Goal: Information Seeking & Learning: Find specific fact

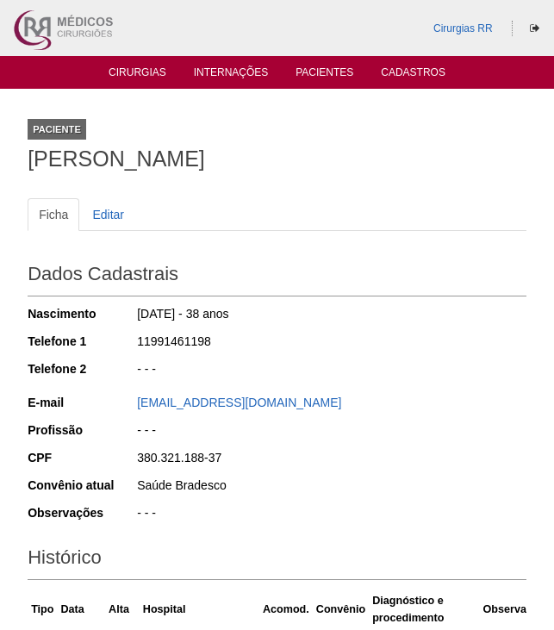
scroll to position [460, 0]
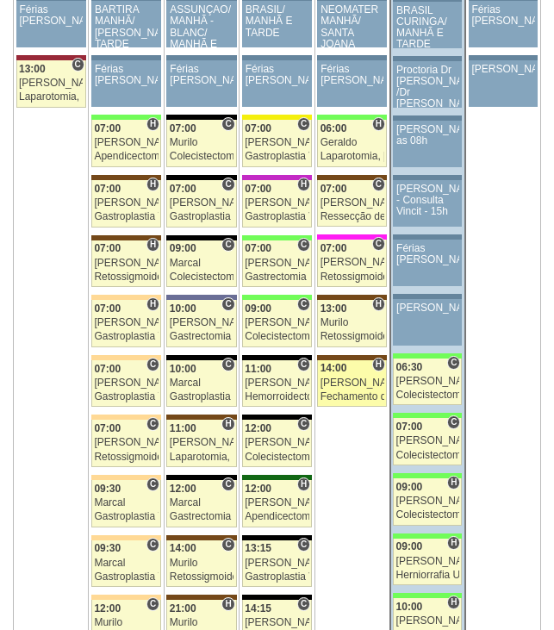
scroll to position [3793, 0]
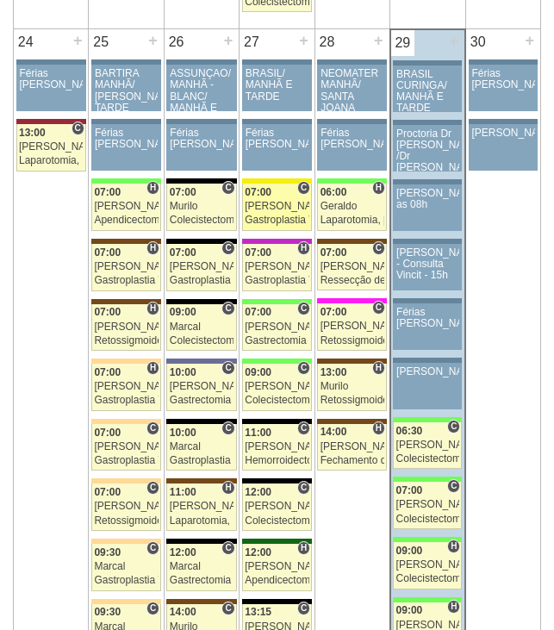
click at [287, 209] on div "Paulo Regina" at bounding box center [277, 206] width 64 height 11
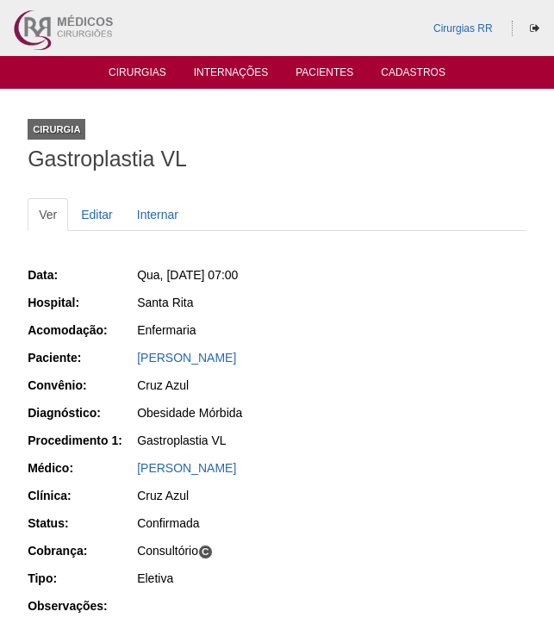
click at [224, 366] on div "[PERSON_NAME]" at bounding box center [330, 360] width 391 height 22
click at [224, 356] on link "[PERSON_NAME]" at bounding box center [186, 358] width 99 height 14
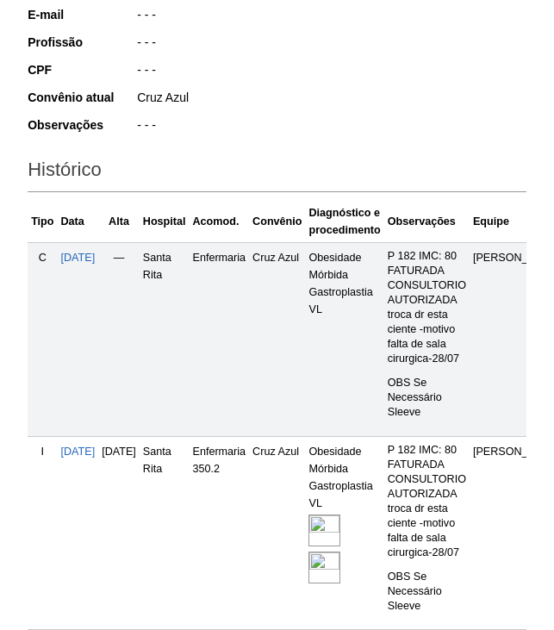
scroll to position [517, 0]
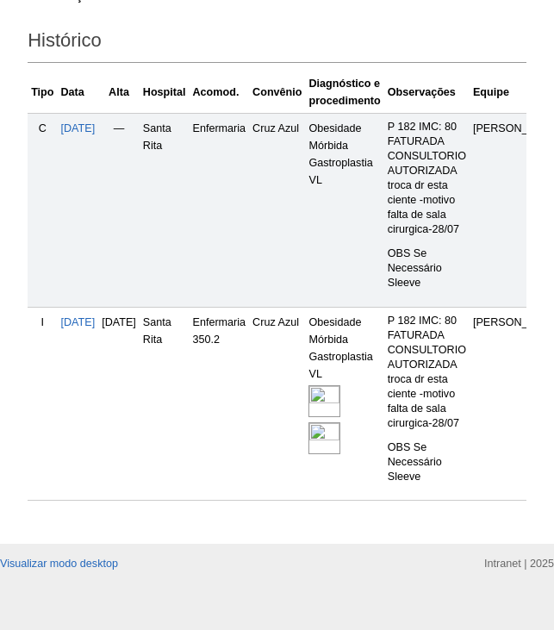
click at [340, 402] on img at bounding box center [325, 401] width 32 height 32
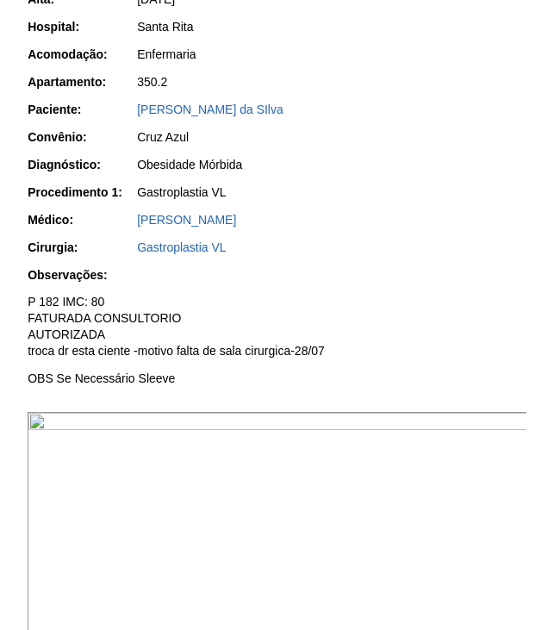
scroll to position [345, 0]
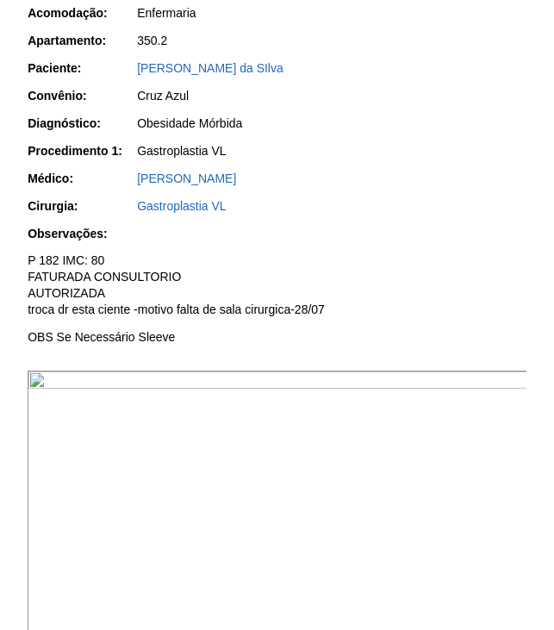
click at [114, 472] on img at bounding box center [278, 559] width 501 height 376
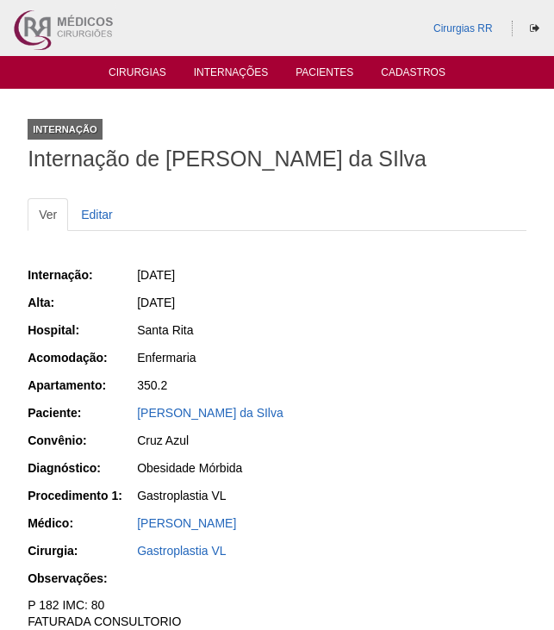
scroll to position [345, 0]
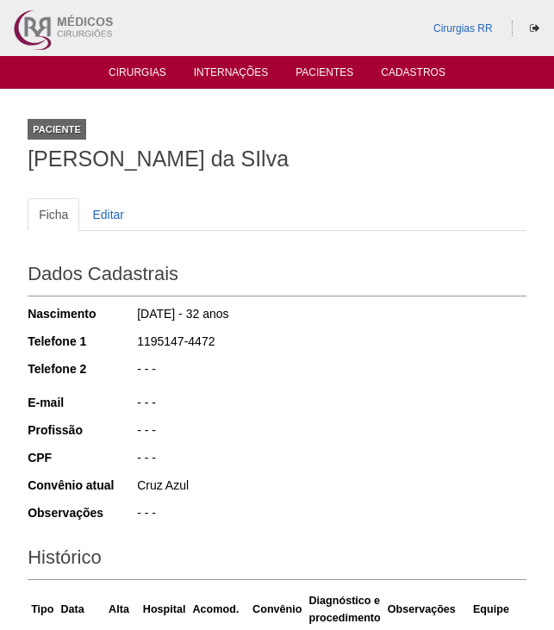
scroll to position [515, 0]
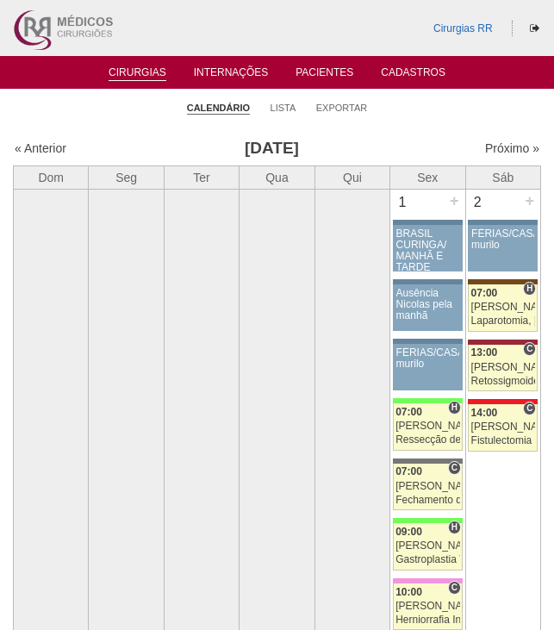
scroll to position [3793, 0]
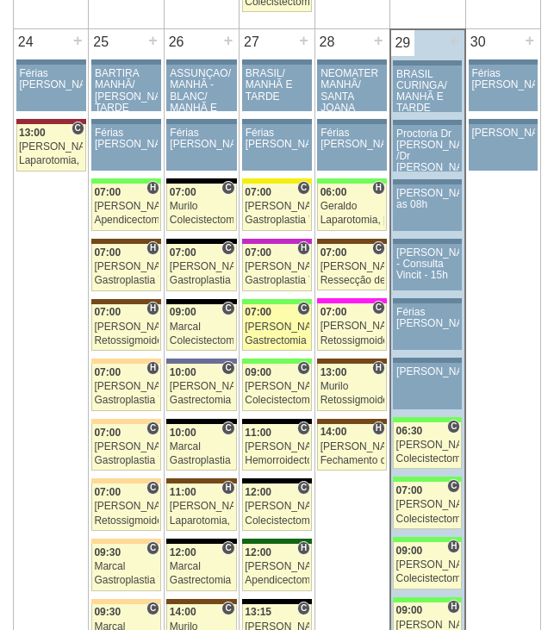
click at [282, 333] on link "88219 Felipe Rossi C 07:00 Felipe Rossi Gastrectomia Vertical Hospital Brasil R…" at bounding box center [277, 327] width 70 height 47
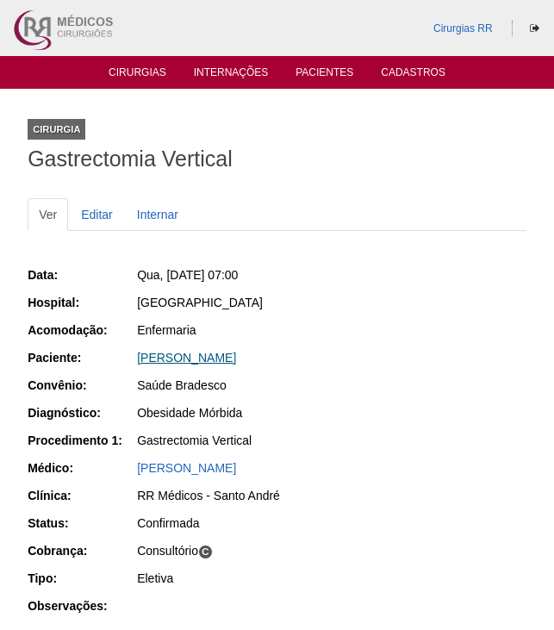
click at [236, 359] on link "ISABELLA VELLOSO DA SILVA" at bounding box center [186, 358] width 99 height 14
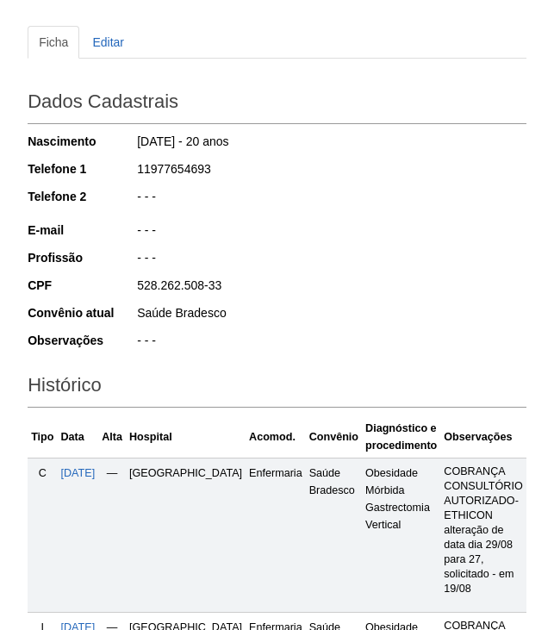
scroll to position [345, 0]
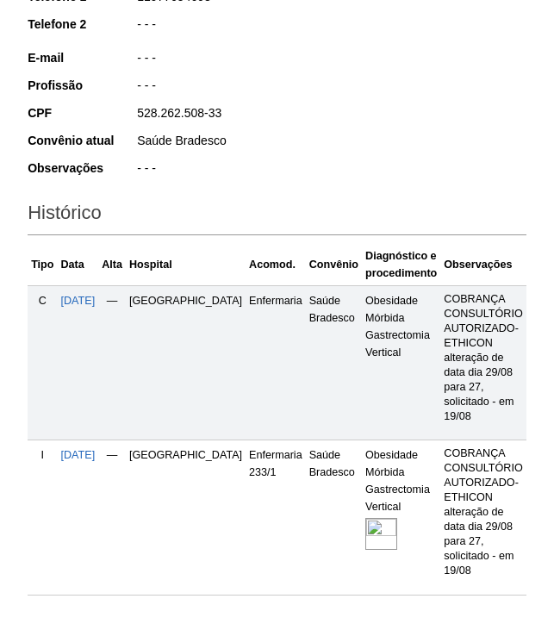
click at [365, 531] on img at bounding box center [381, 534] width 32 height 32
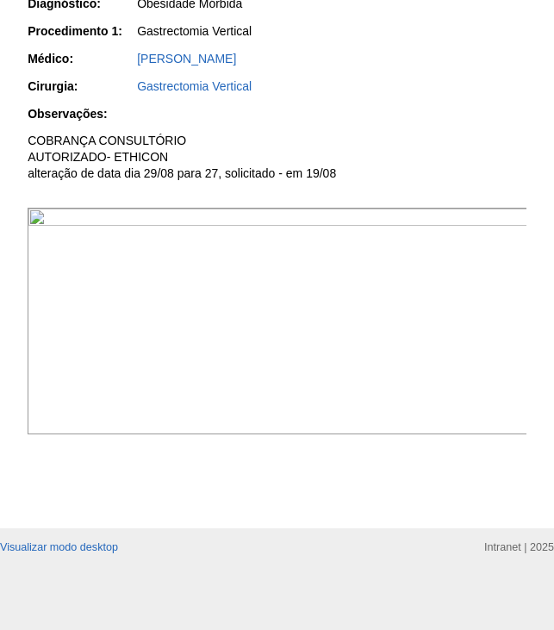
scroll to position [517, 0]
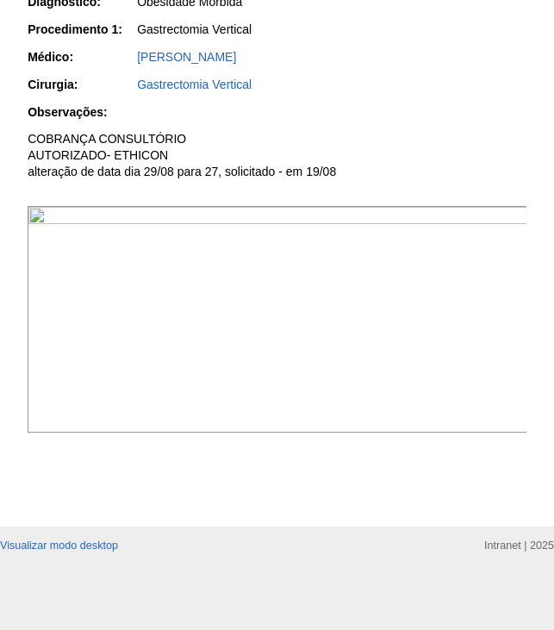
drag, startPoint x: 382, startPoint y: 301, endPoint x: 413, endPoint y: 329, distance: 42.1
click at [381, 300] on img at bounding box center [278, 319] width 501 height 227
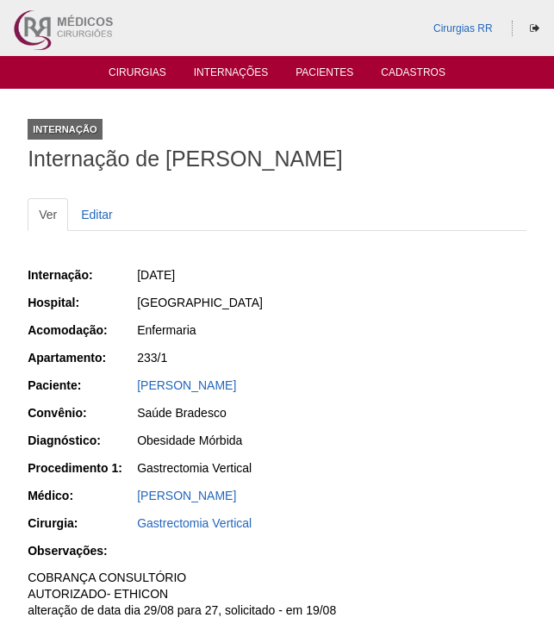
scroll to position [515, 0]
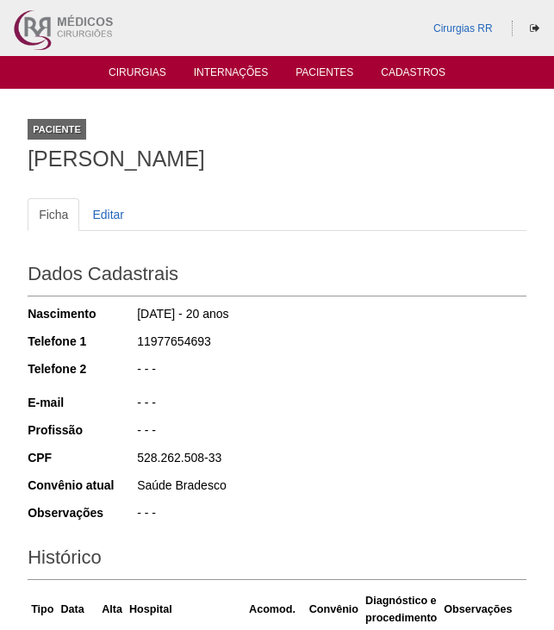
scroll to position [343, 0]
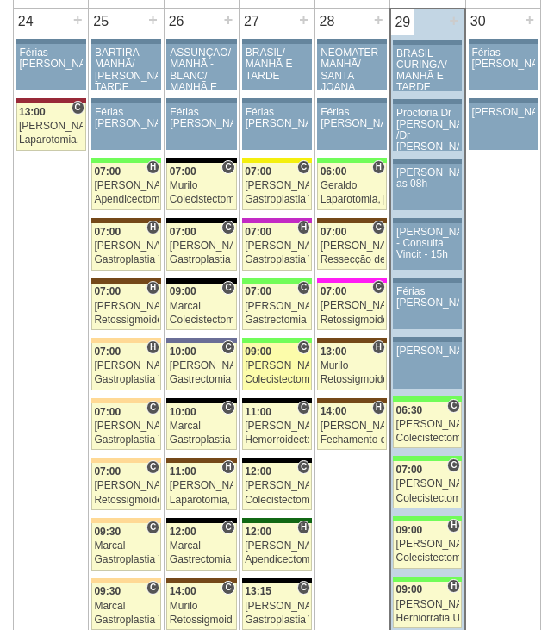
scroll to position [3879, 0]
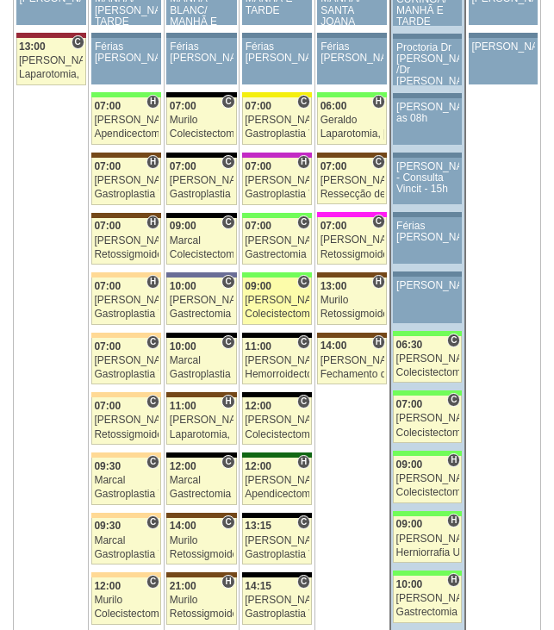
click at [287, 296] on div "[PERSON_NAME]" at bounding box center [277, 300] width 64 height 11
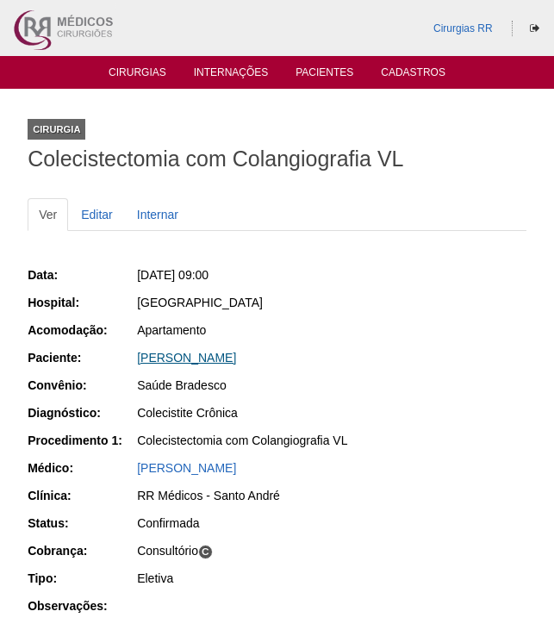
click at [216, 357] on link "[PERSON_NAME]" at bounding box center [186, 358] width 99 height 14
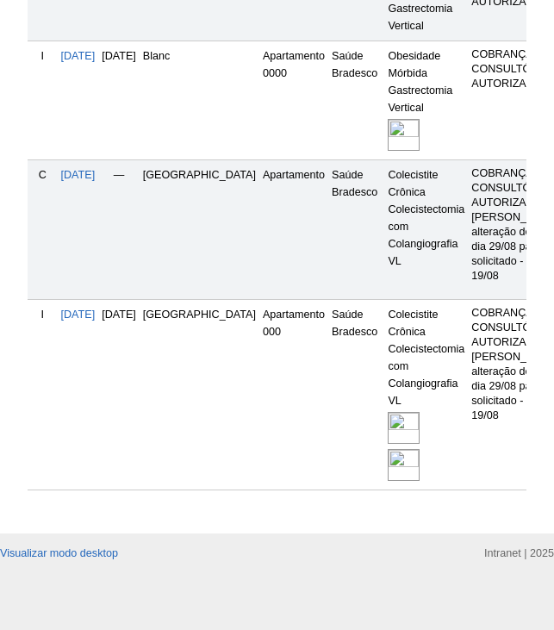
scroll to position [707, 0]
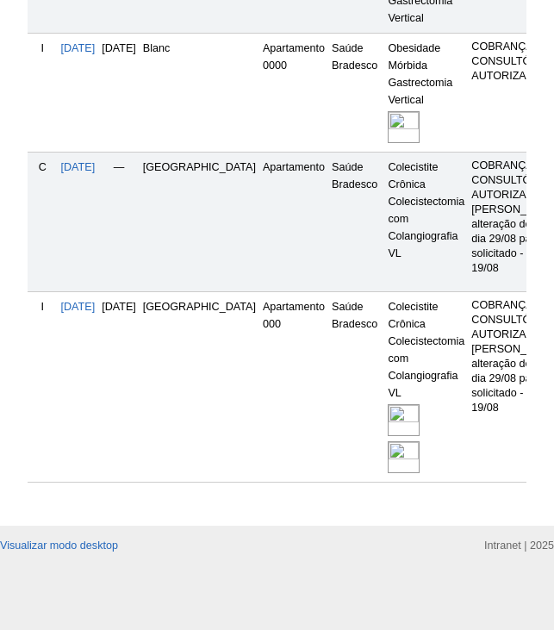
click at [388, 411] on img at bounding box center [404, 420] width 32 height 32
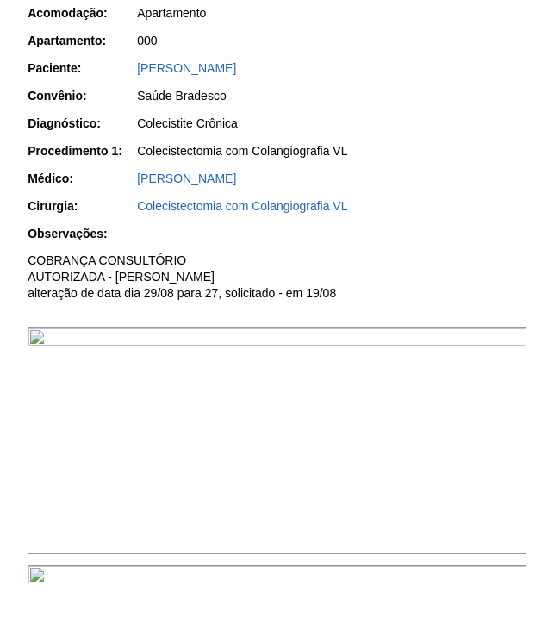
scroll to position [431, 0]
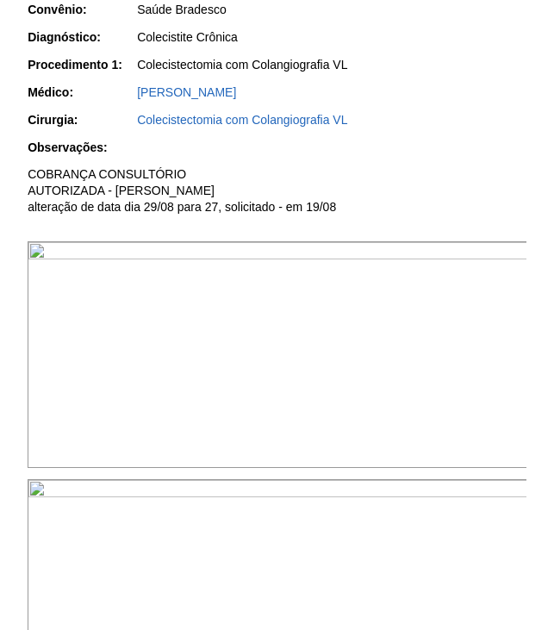
click at [461, 387] on img at bounding box center [278, 354] width 501 height 227
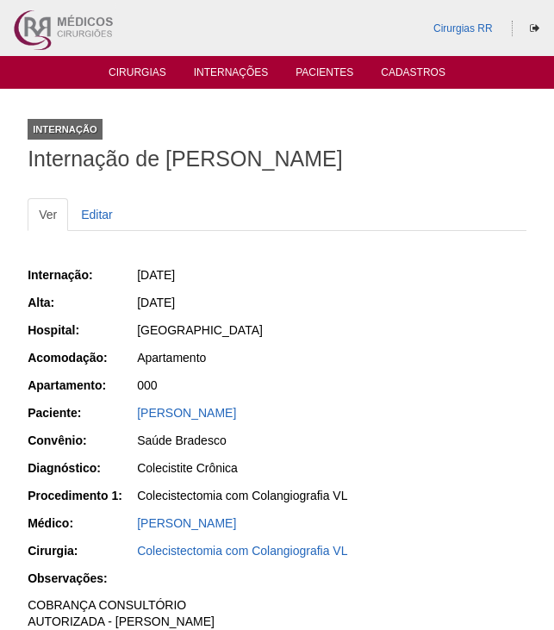
scroll to position [431, 0]
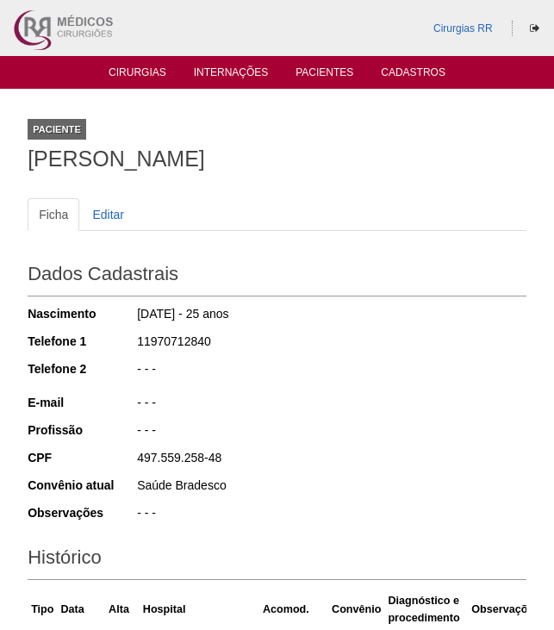
scroll to position [707, 0]
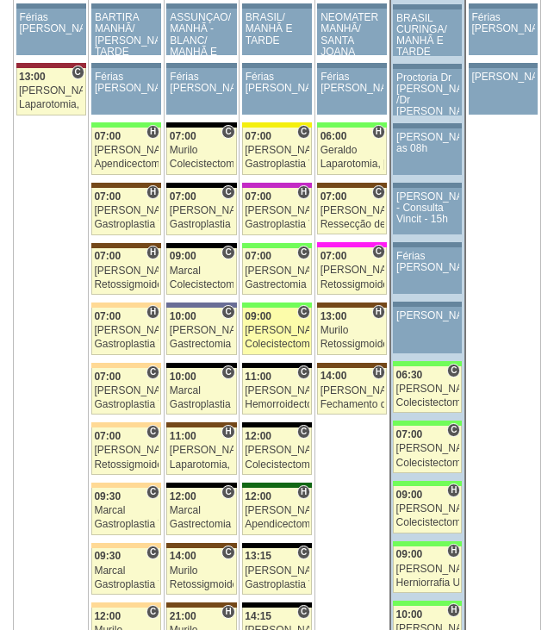
scroll to position [3880, 0]
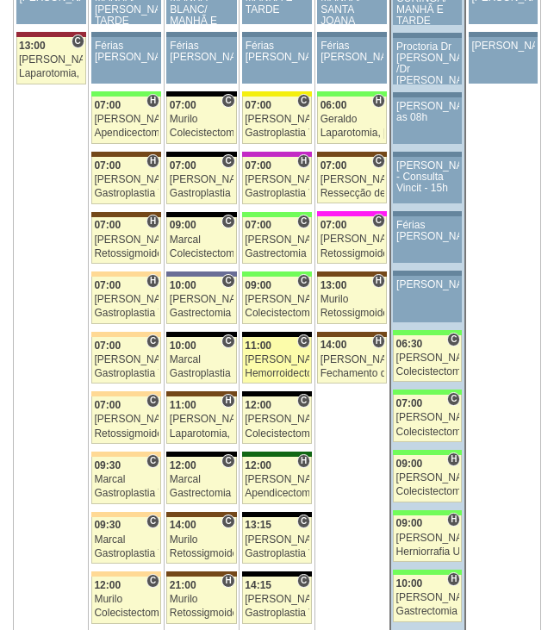
click at [274, 367] on link "88340 Paulo Regina C 11:00 Paulo Regina Hemorroidectomia Laser Hospital Blanc R…" at bounding box center [277, 360] width 70 height 47
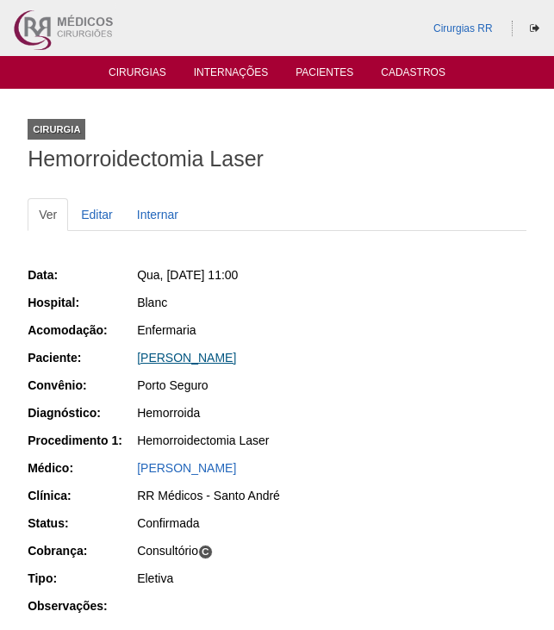
click at [192, 358] on link "[PERSON_NAME]" at bounding box center [186, 358] width 99 height 14
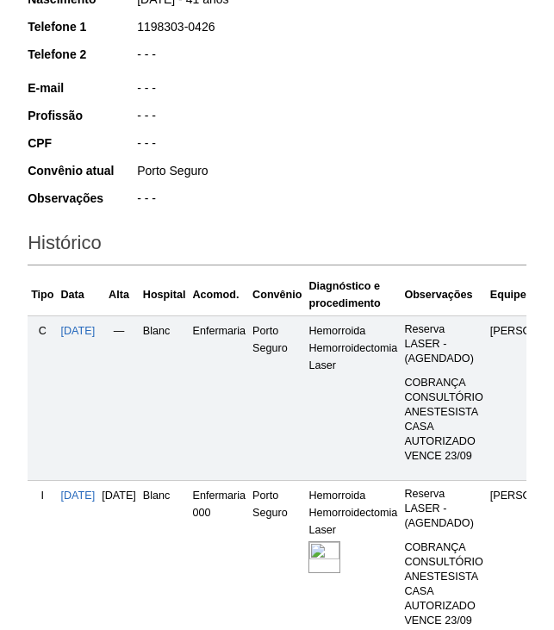
scroll to position [345, 0]
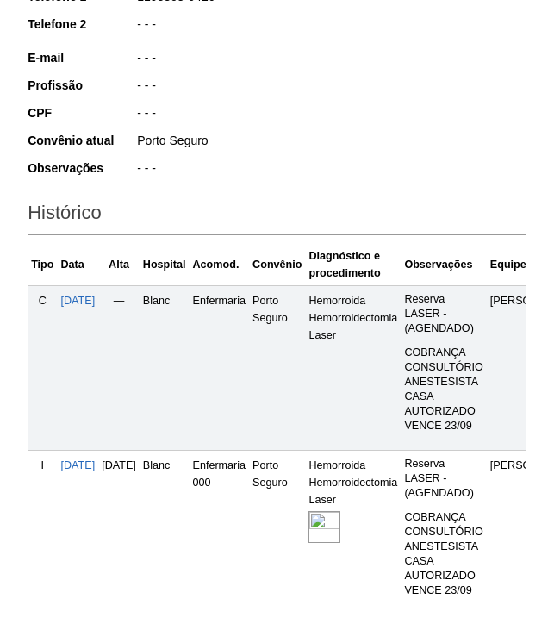
click at [340, 519] on img at bounding box center [325, 527] width 32 height 32
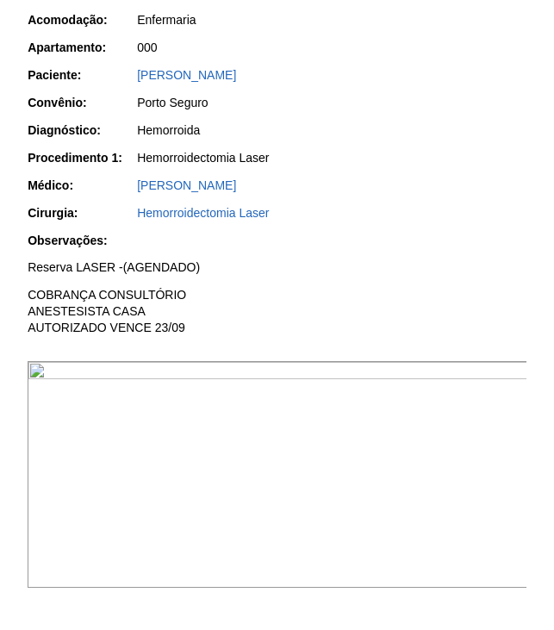
scroll to position [345, 0]
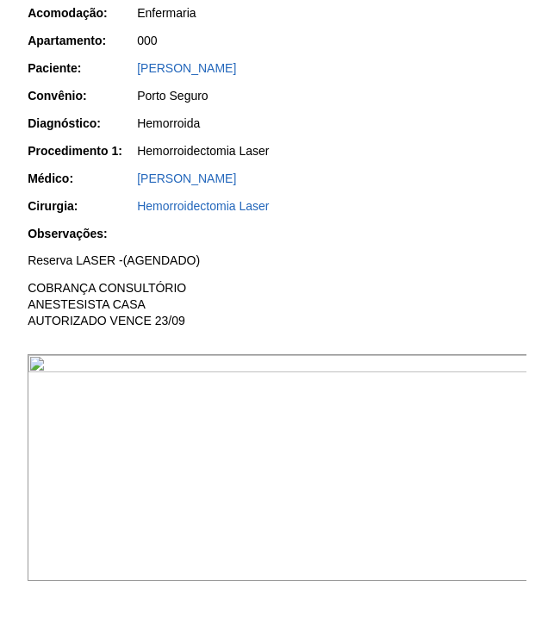
click at [400, 558] on img at bounding box center [278, 467] width 501 height 227
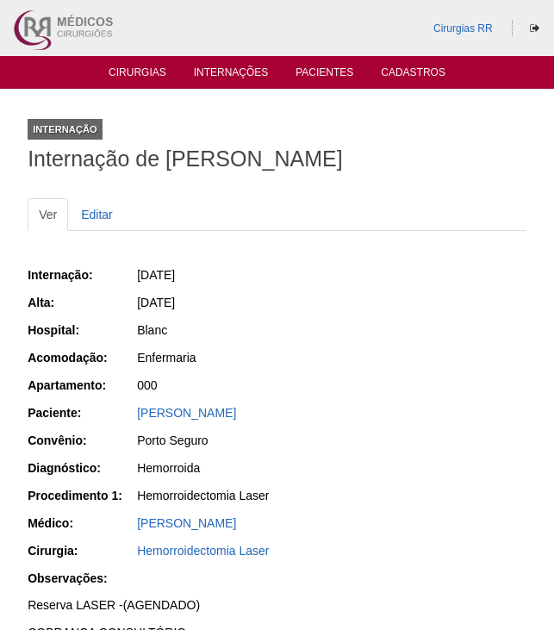
scroll to position [345, 0]
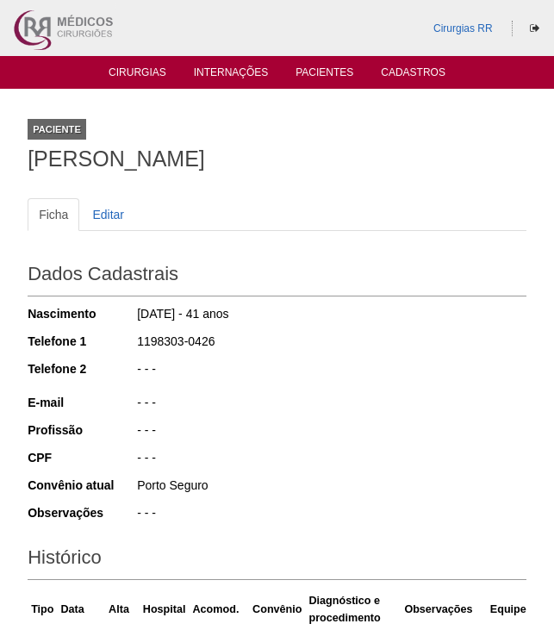
scroll to position [343, 0]
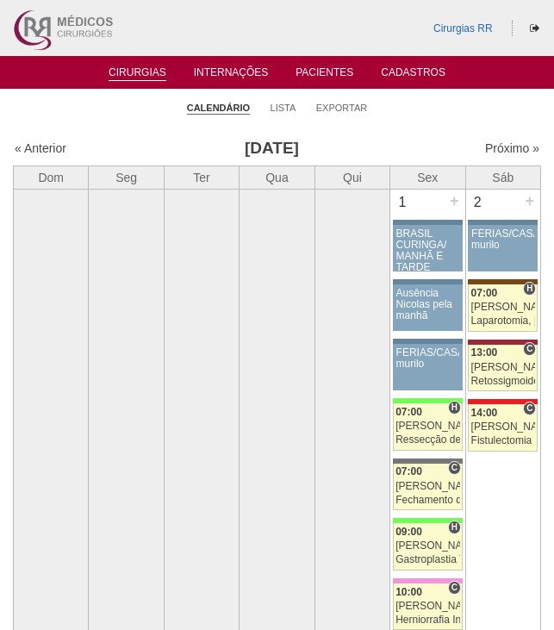
scroll to position [3881, 0]
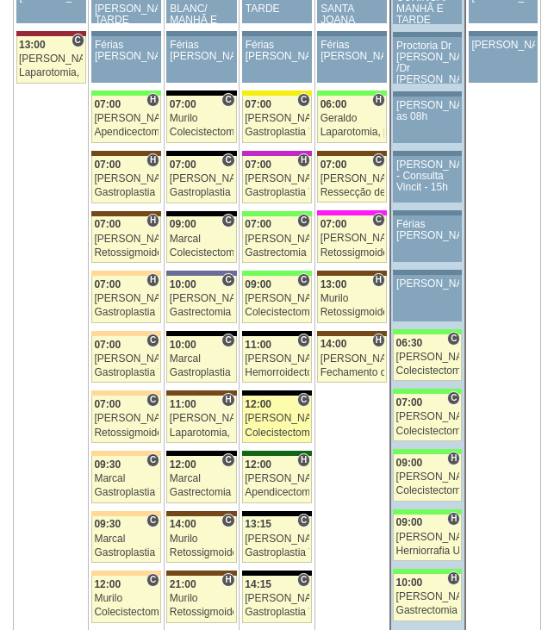
click at [277, 415] on div "[PERSON_NAME]" at bounding box center [277, 418] width 64 height 11
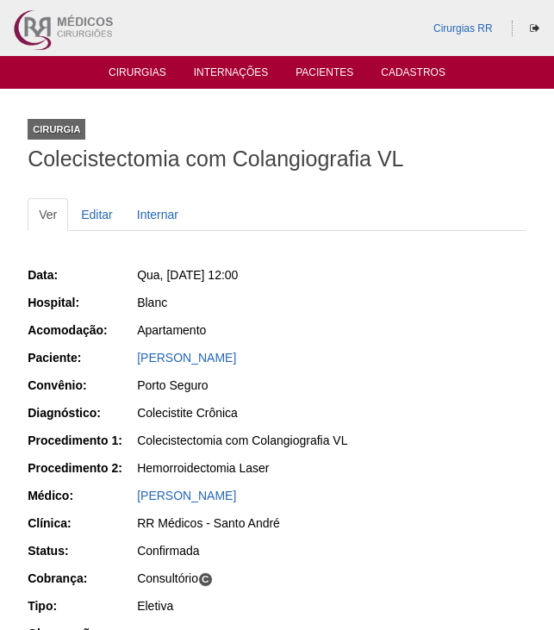
scroll to position [86, 0]
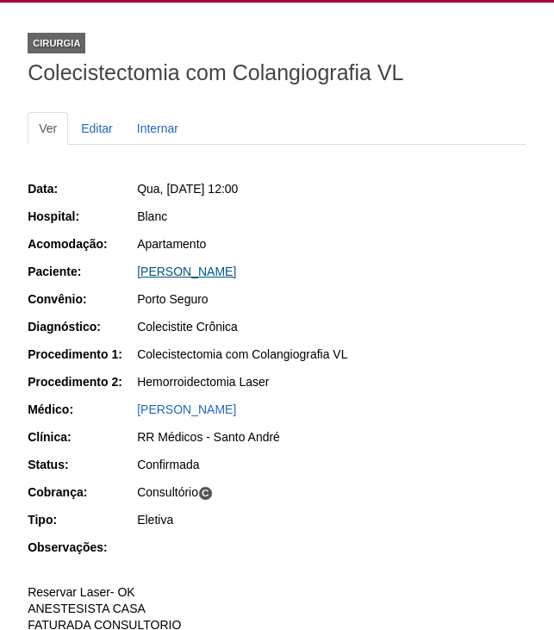
click at [224, 270] on link "[PERSON_NAME]" at bounding box center [186, 272] width 99 height 14
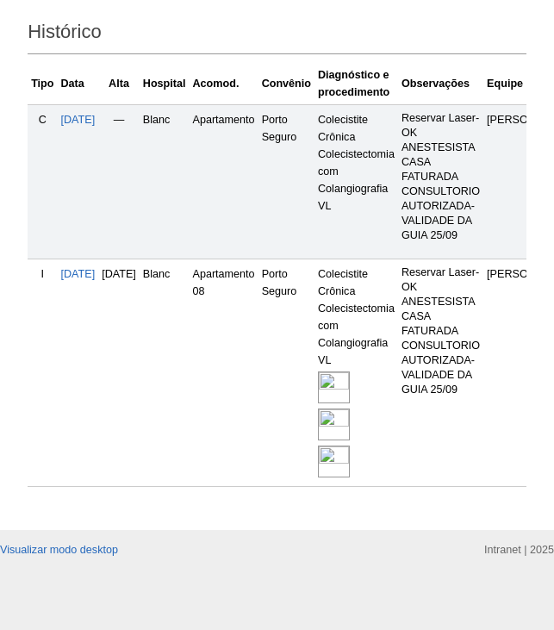
scroll to position [543, 0]
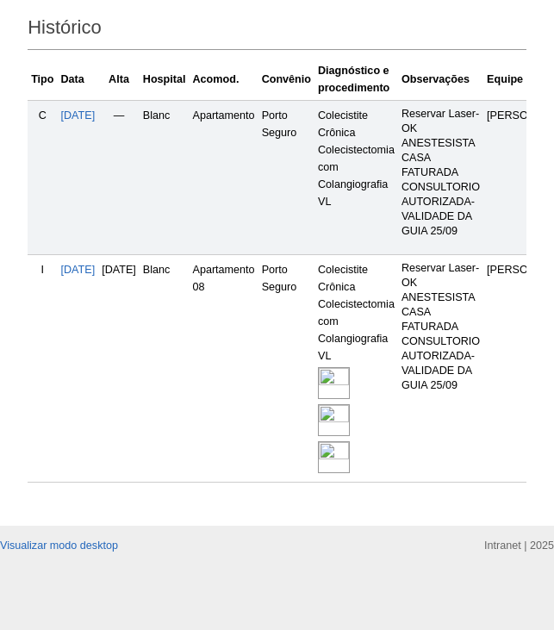
click at [350, 368] on img at bounding box center [334, 383] width 32 height 32
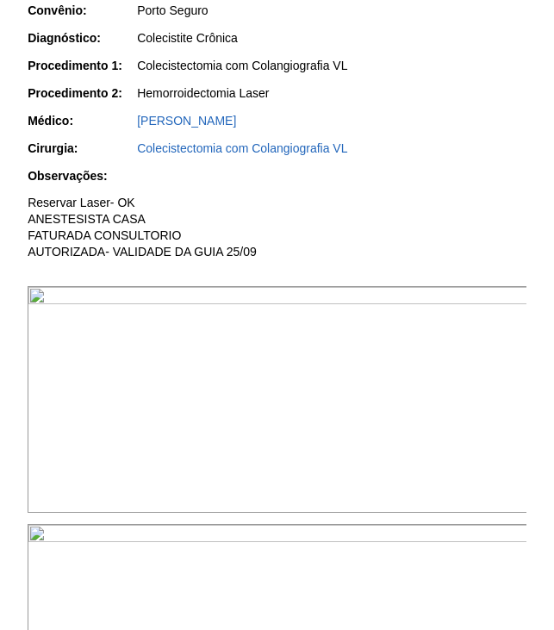
scroll to position [431, 0]
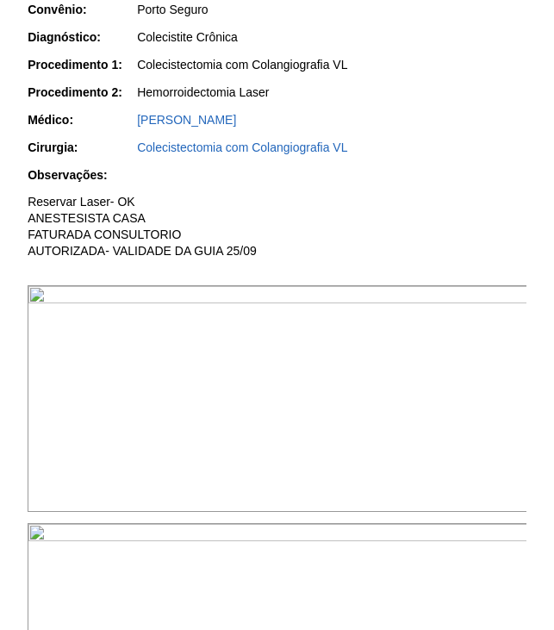
click at [406, 400] on img at bounding box center [278, 398] width 501 height 227
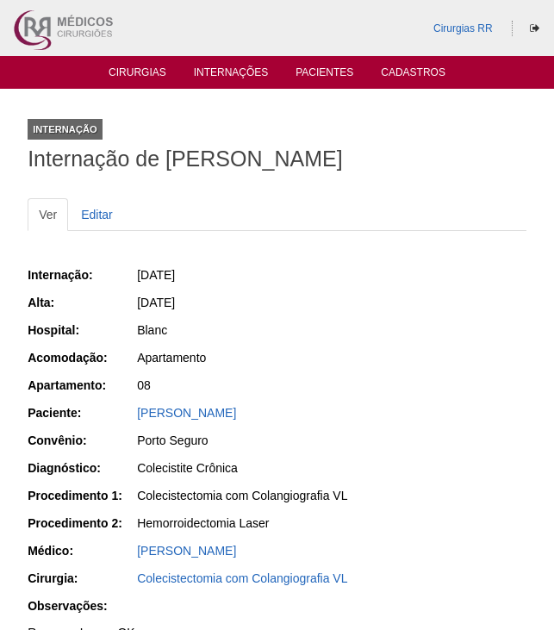
scroll to position [431, 0]
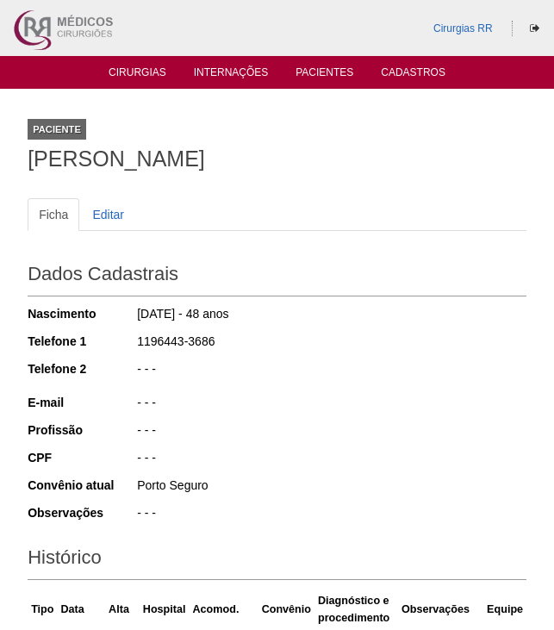
scroll to position [537, 0]
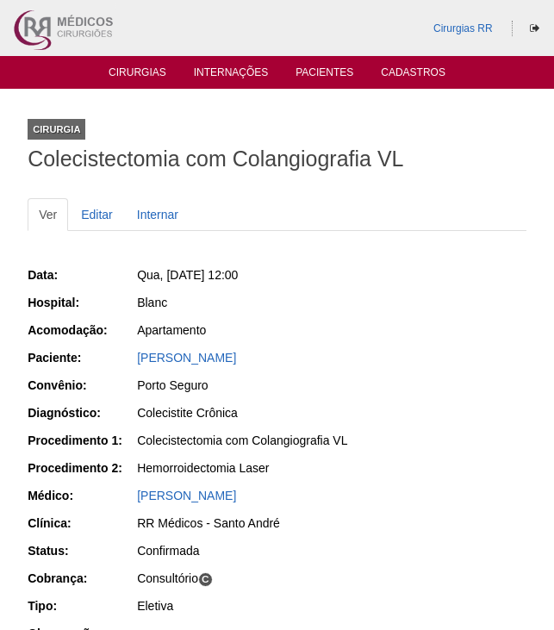
scroll to position [86, 0]
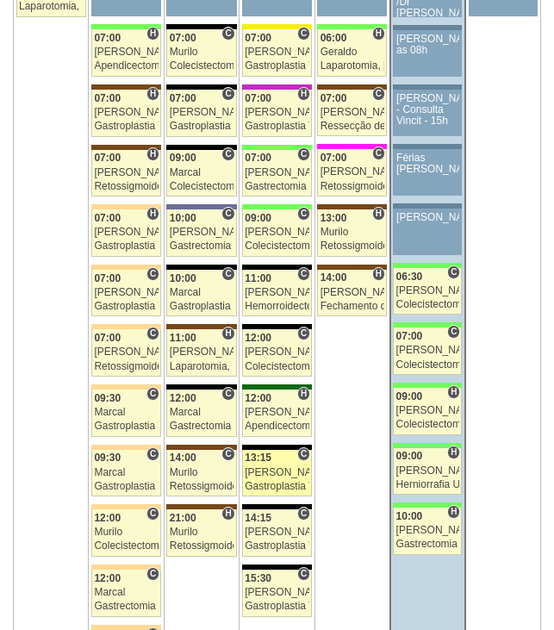
scroll to position [3968, 0]
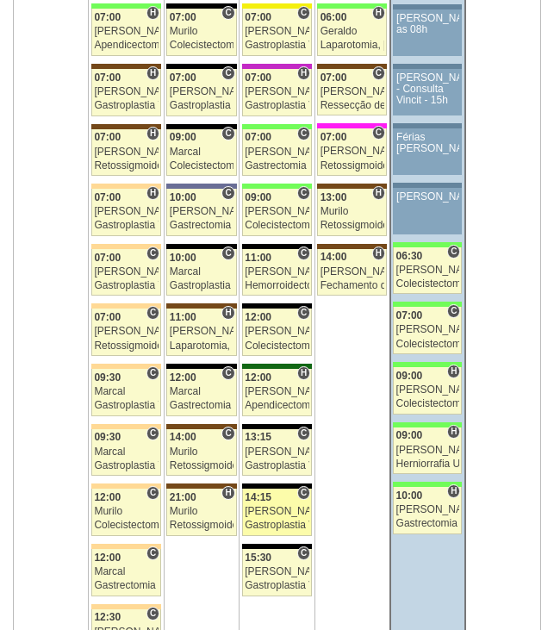
click at [272, 499] on div "14:15" at bounding box center [277, 497] width 64 height 11
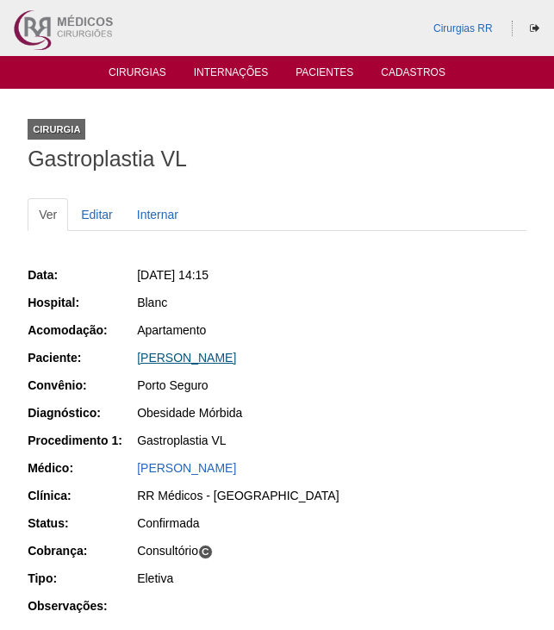
click at [236, 351] on link "Milena Ferreira Franco" at bounding box center [186, 358] width 99 height 14
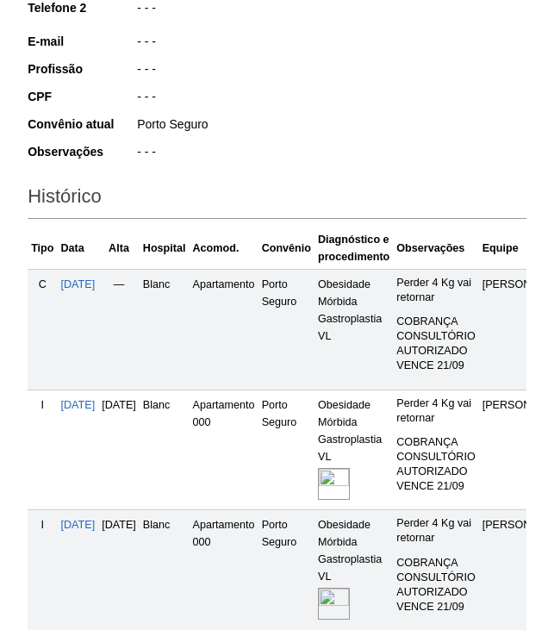
scroll to position [431, 0]
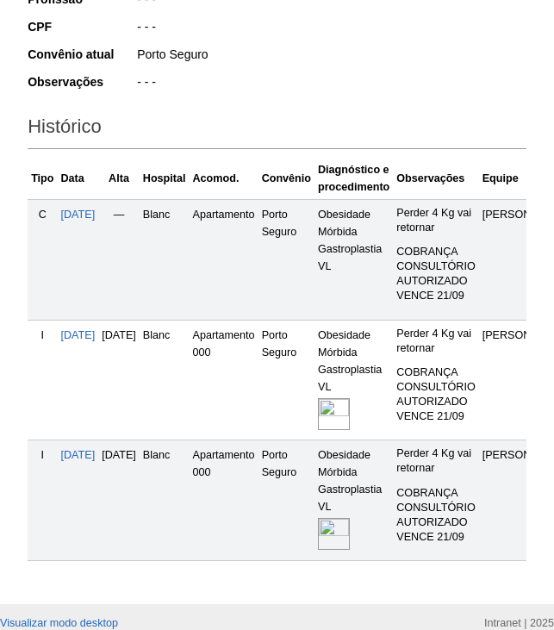
drag, startPoint x: 373, startPoint y: 532, endPoint x: 381, endPoint y: 520, distance: 14.3
click at [350, 532] on img at bounding box center [334, 534] width 32 height 32
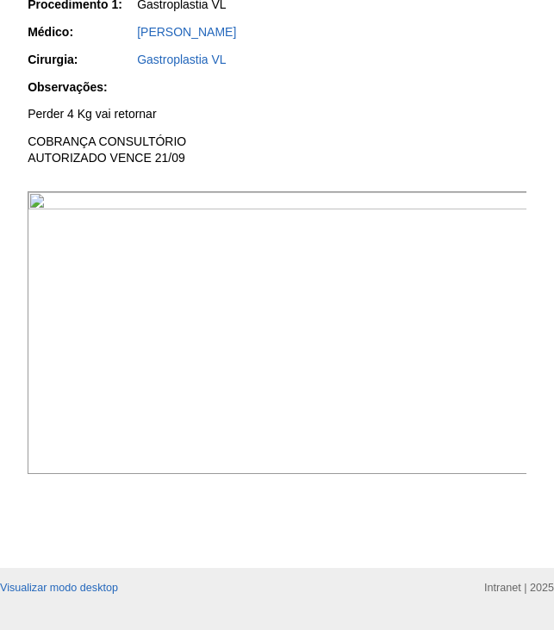
scroll to position [517, 0]
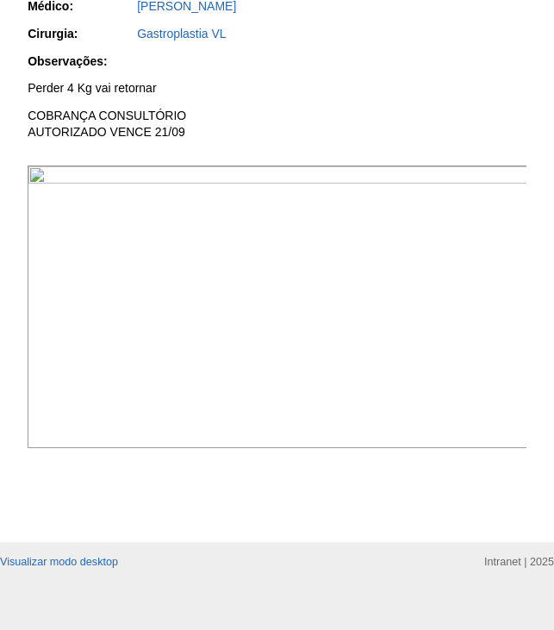
click at [83, 277] on img at bounding box center [278, 306] width 501 height 283
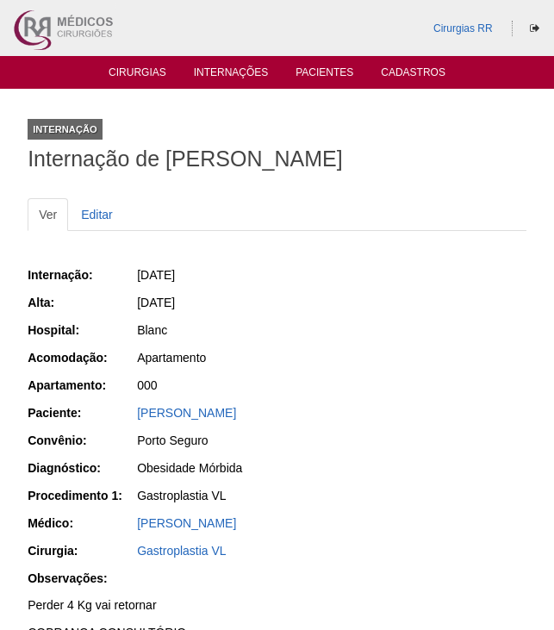
scroll to position [515, 0]
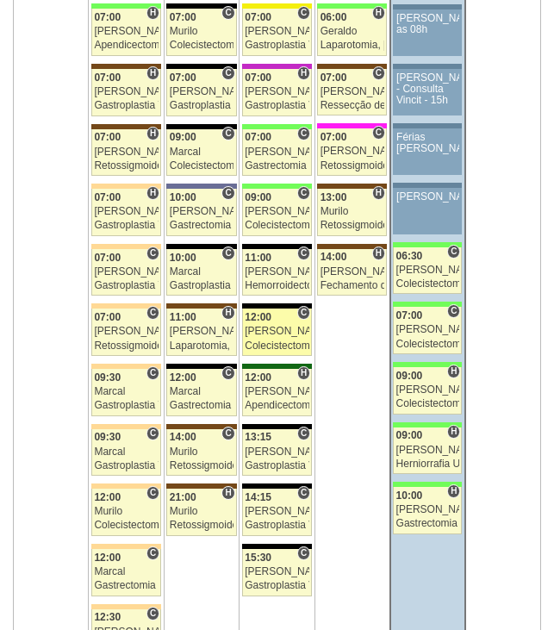
scroll to position [3968, 0]
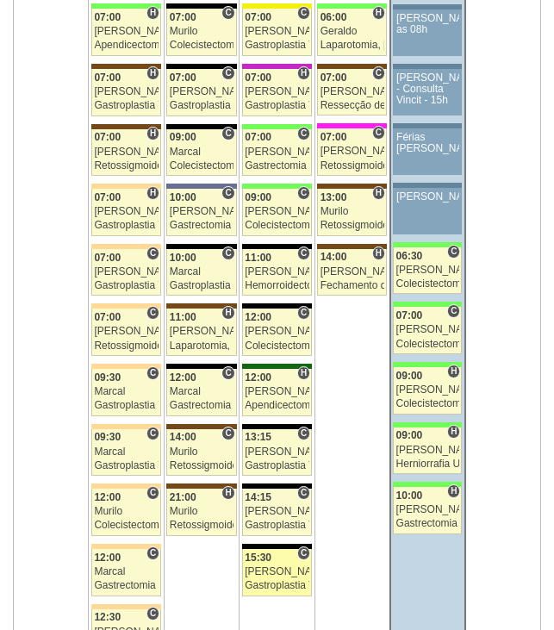
click at [278, 563] on div "15:30" at bounding box center [277, 557] width 64 height 11
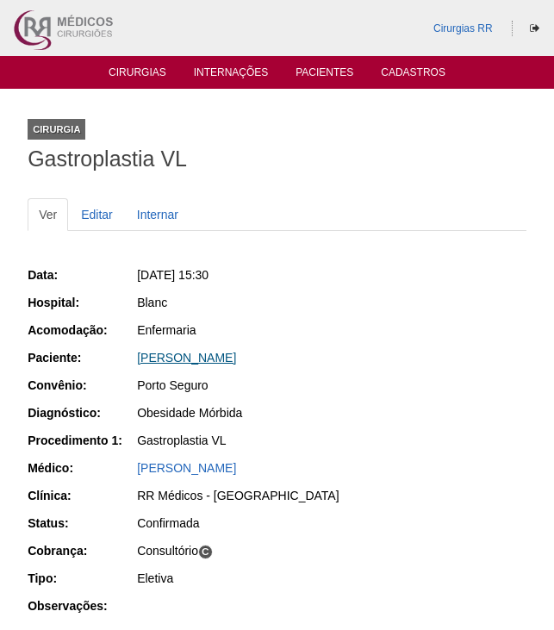
click at [234, 361] on link "Irian de Souza Santos" at bounding box center [186, 358] width 99 height 14
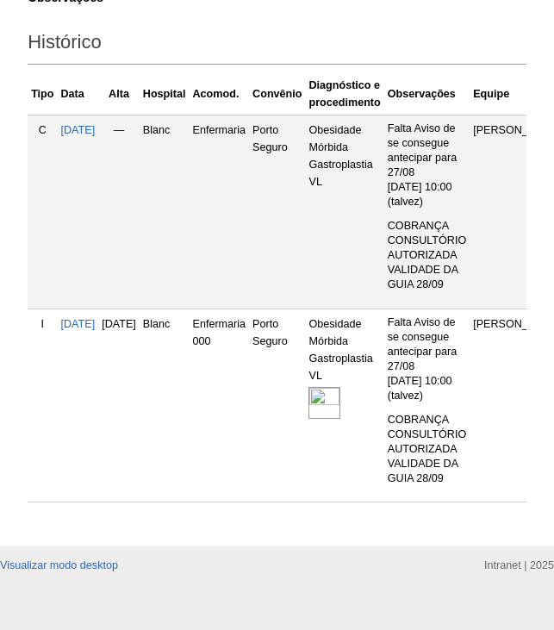
scroll to position [517, 0]
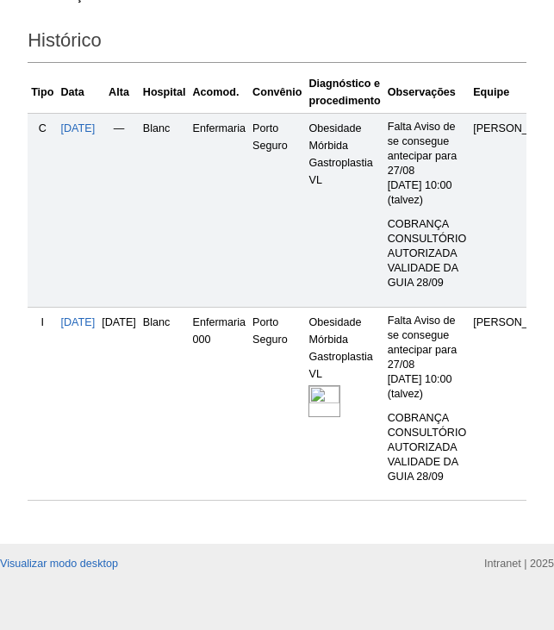
click at [340, 394] on img at bounding box center [325, 401] width 32 height 32
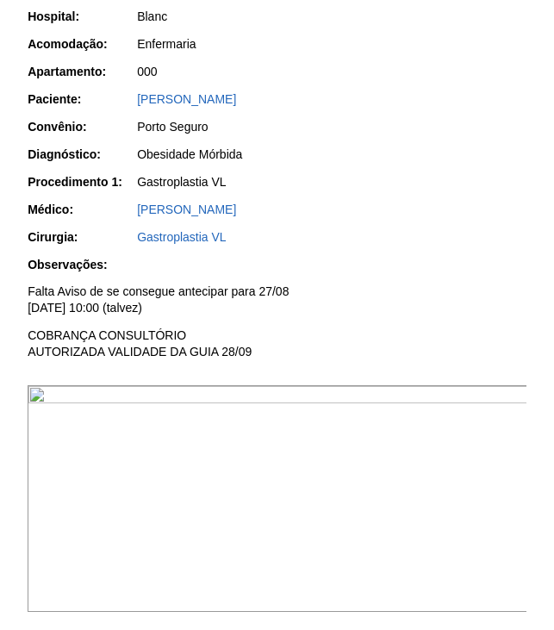
scroll to position [345, 0]
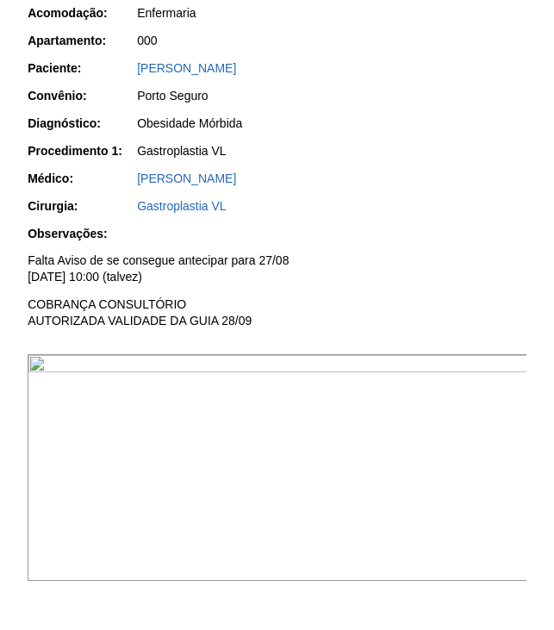
click at [416, 511] on img at bounding box center [278, 467] width 501 height 227
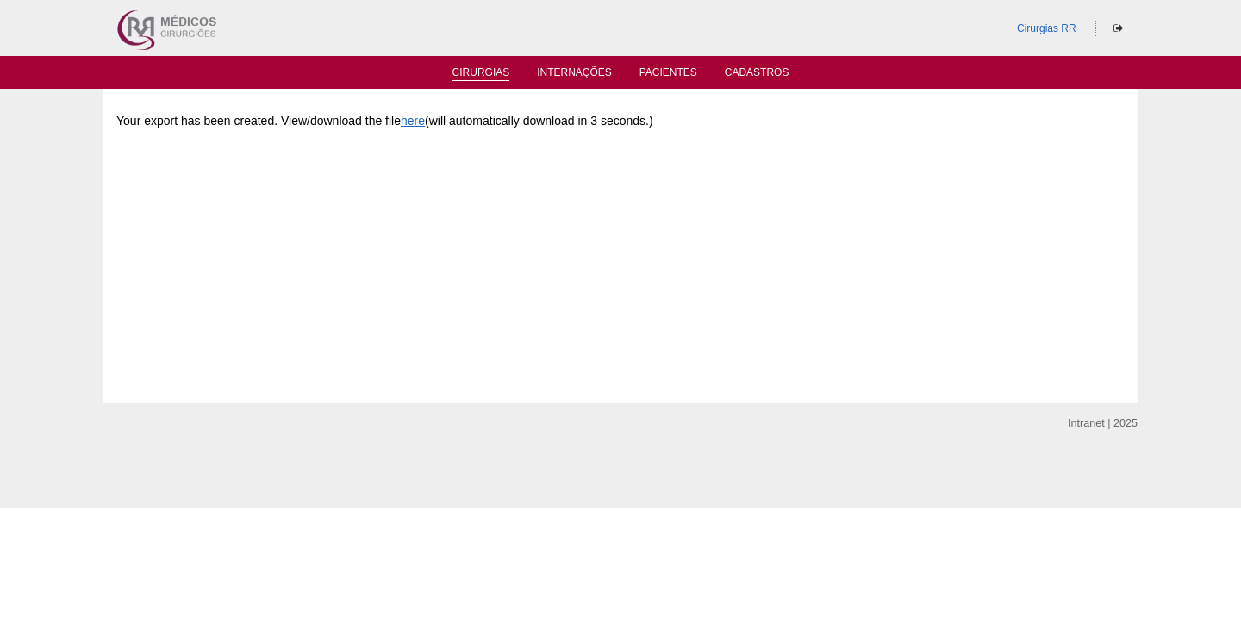
click at [483, 70] on link "Cirurgias" at bounding box center [481, 73] width 58 height 15
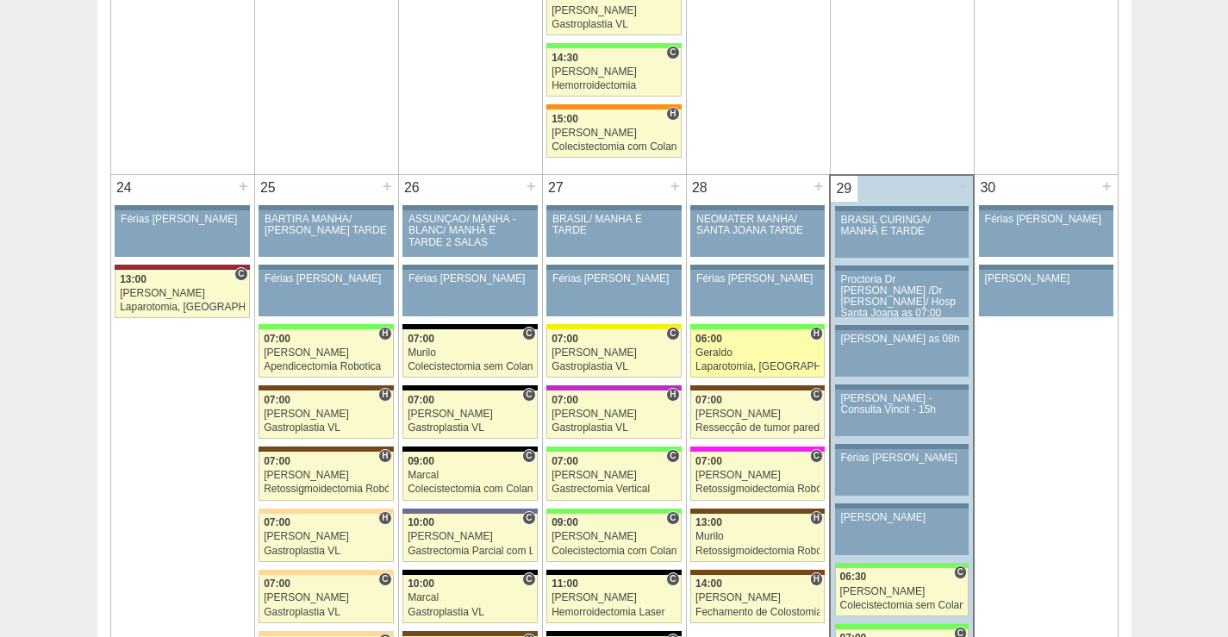
scroll to position [3792, 0]
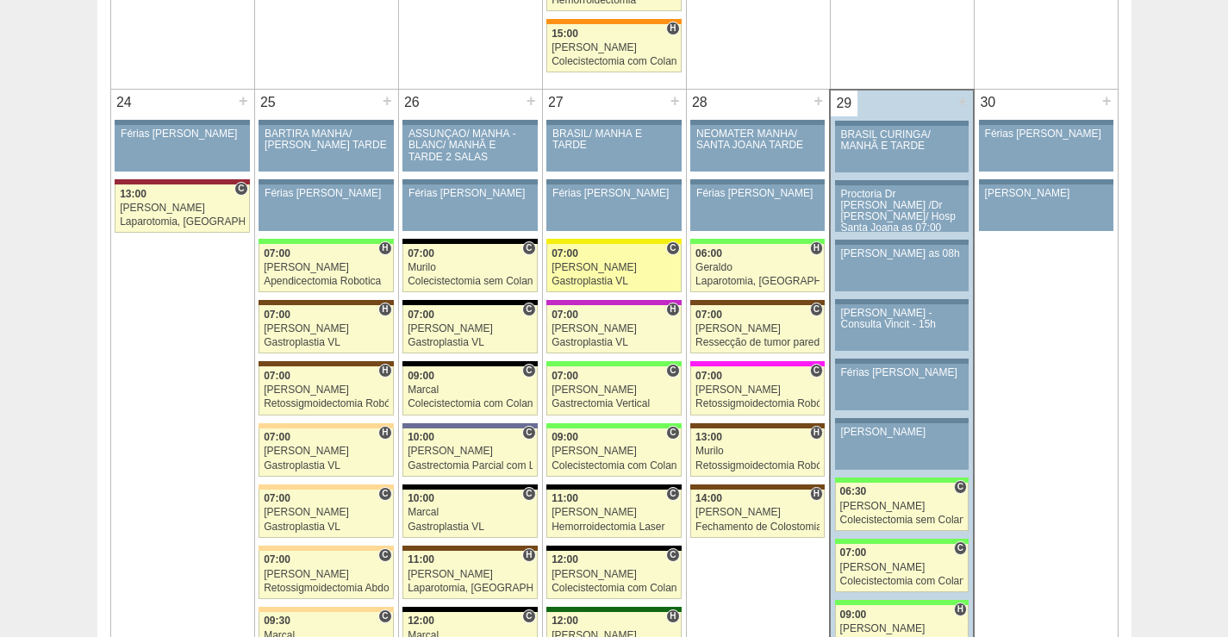
click at [604, 276] on div "Gastroplastia VL" at bounding box center [614, 281] width 125 height 11
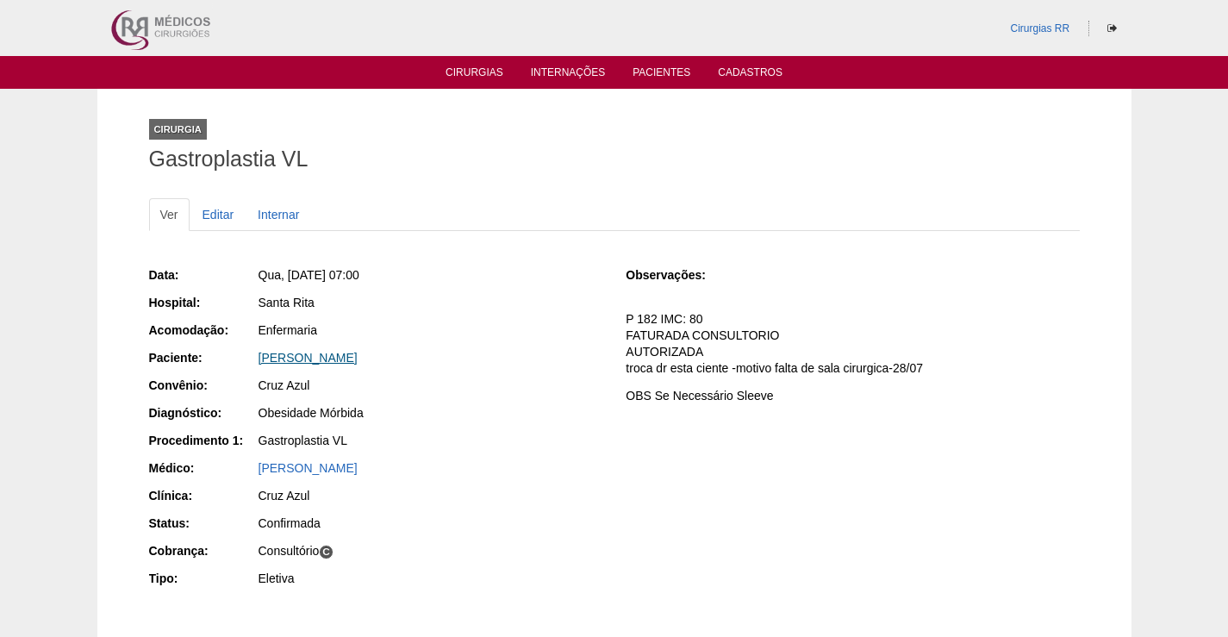
click at [331, 360] on link "[PERSON_NAME]" at bounding box center [308, 358] width 99 height 14
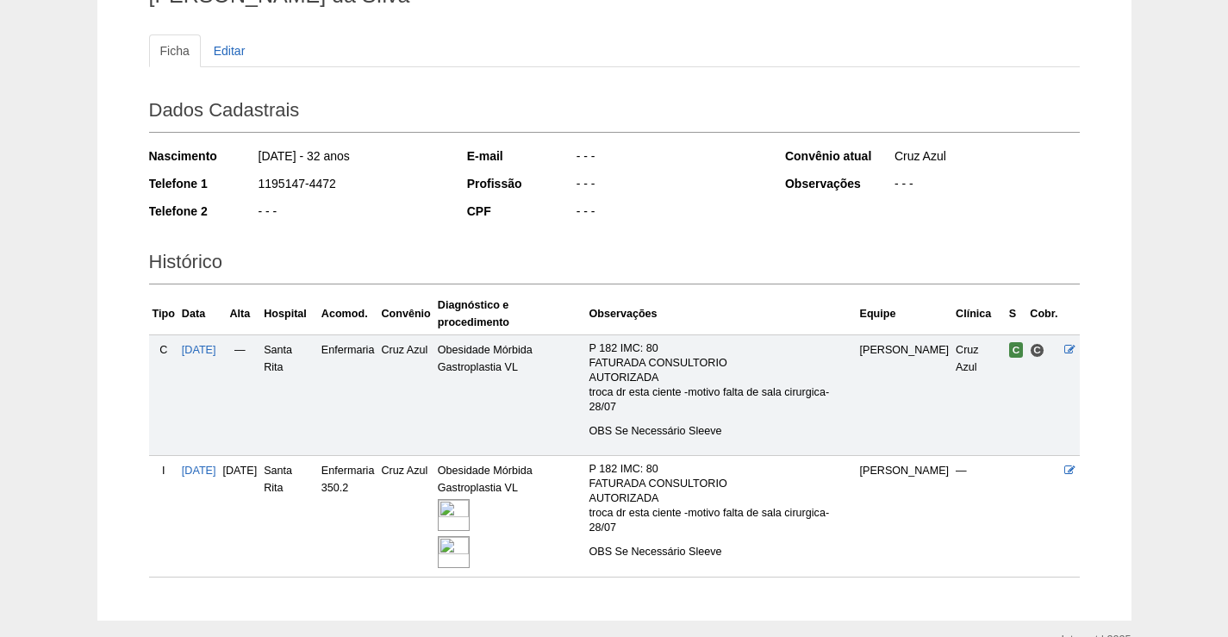
scroll to position [251, 0]
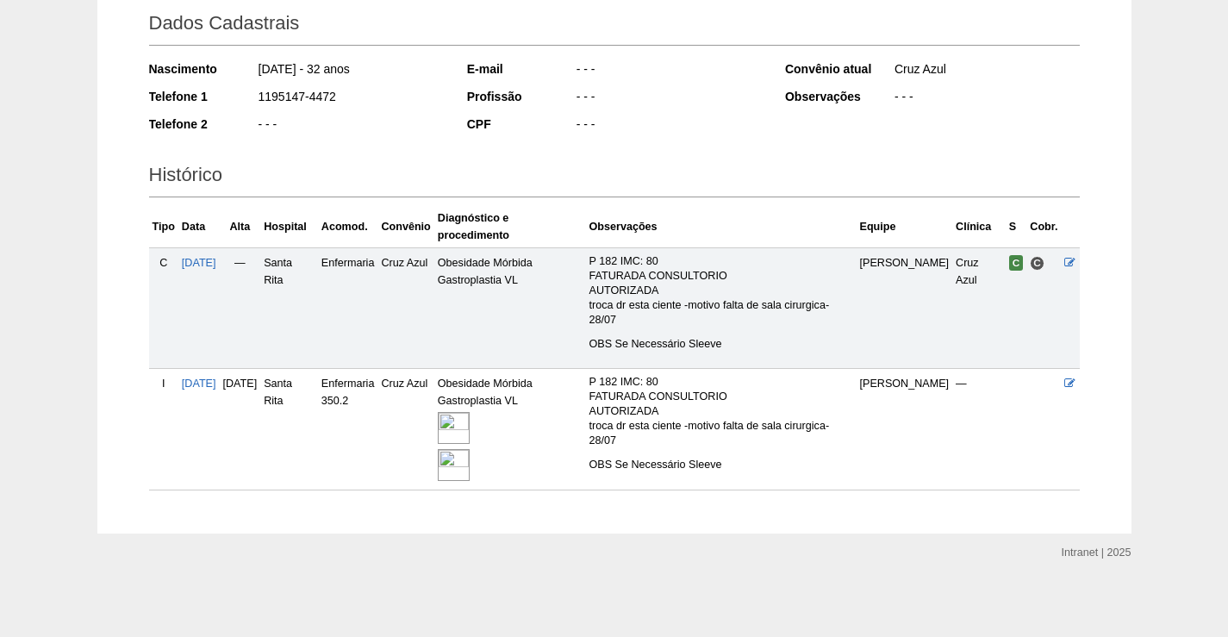
click at [470, 424] on img at bounding box center [454, 428] width 32 height 32
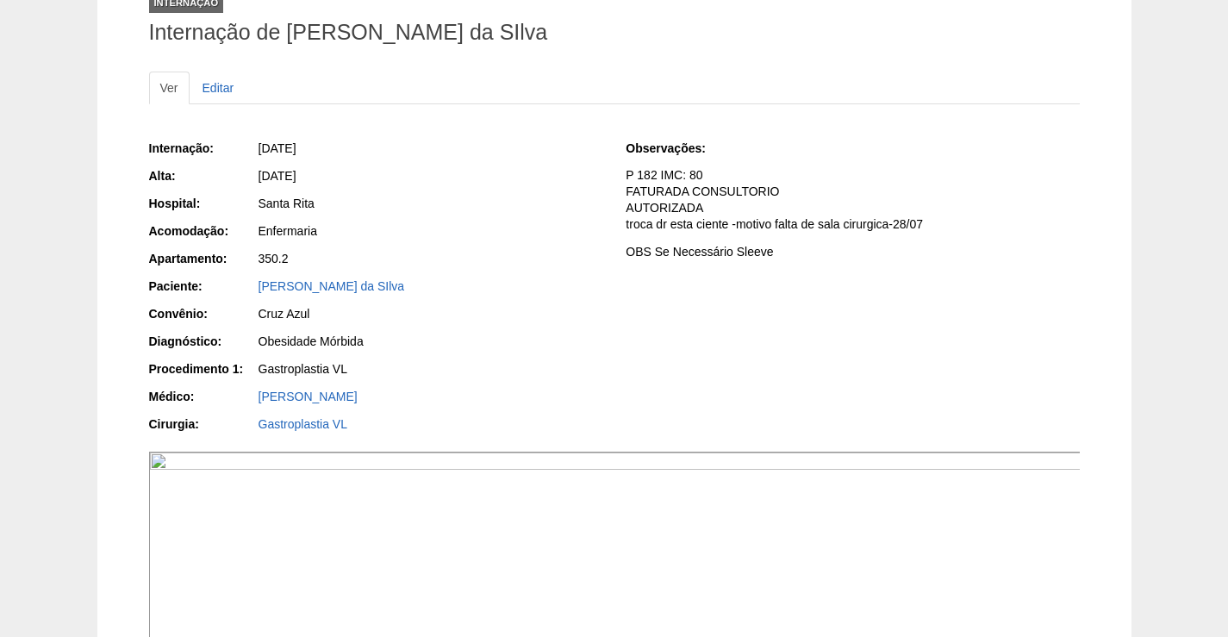
scroll to position [259, 0]
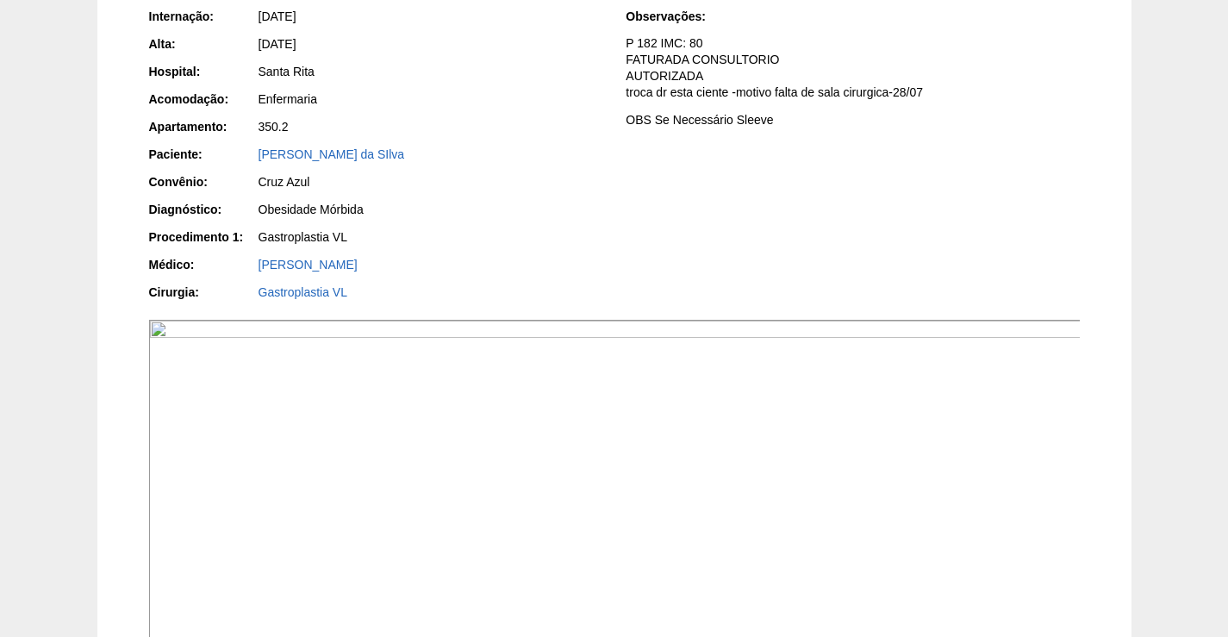
drag, startPoint x: 682, startPoint y: 512, endPoint x: 701, endPoint y: 518, distance: 20.7
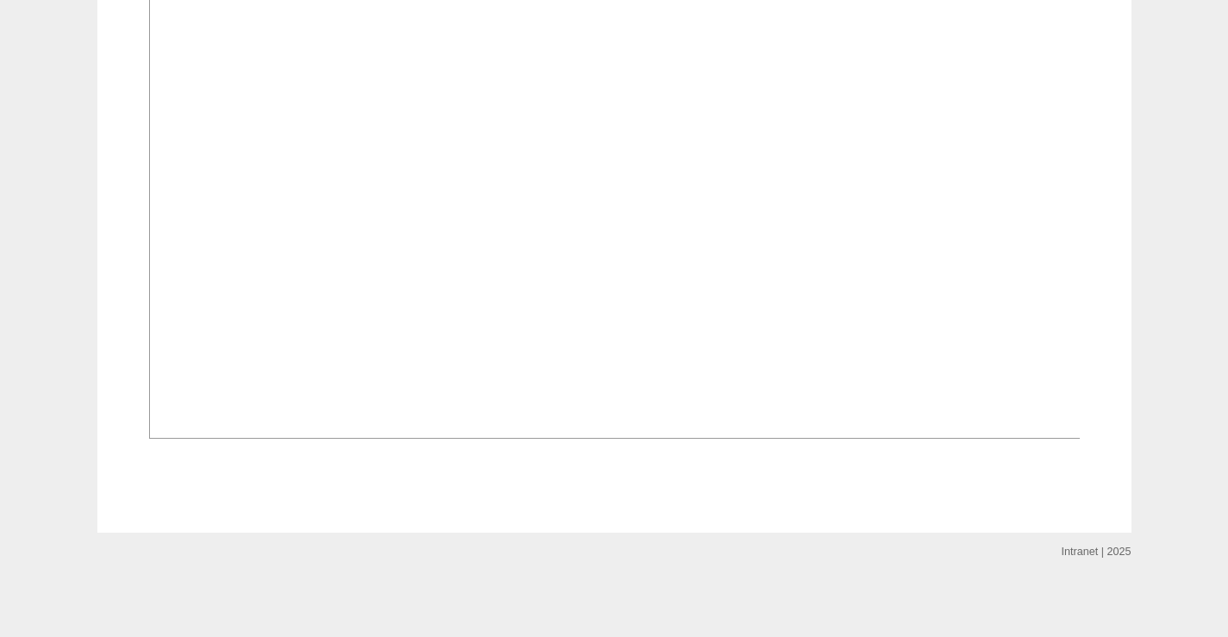
scroll to position [1982, 0]
click at [789, 336] on img at bounding box center [615, 89] width 932 height 700
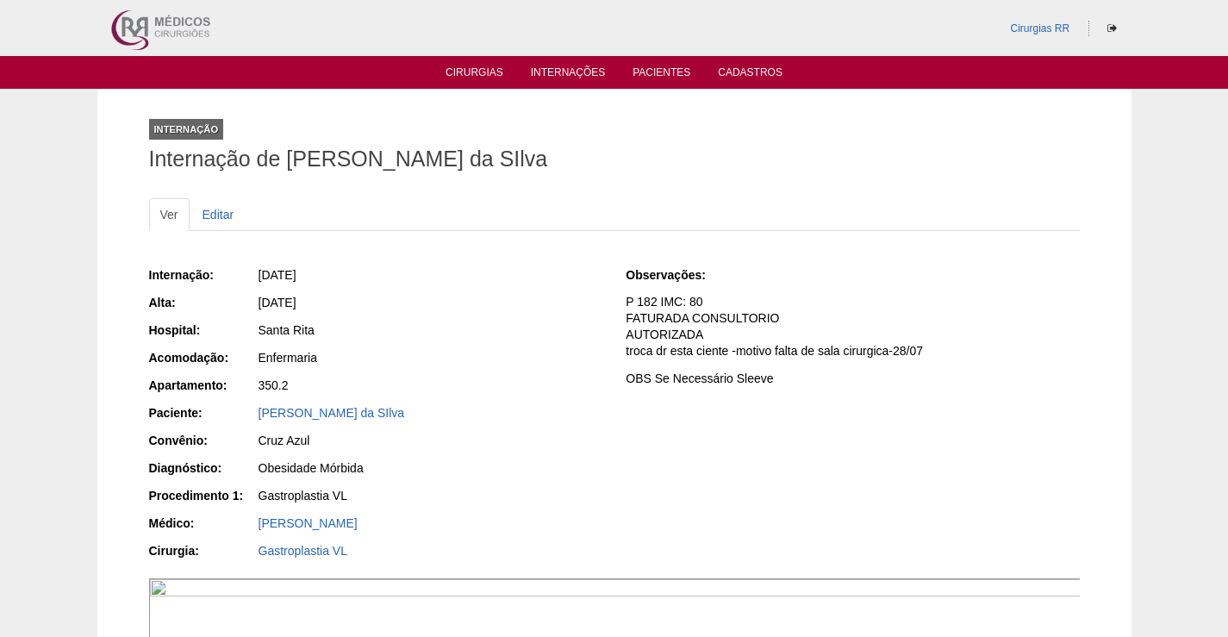
scroll to position [1982, 0]
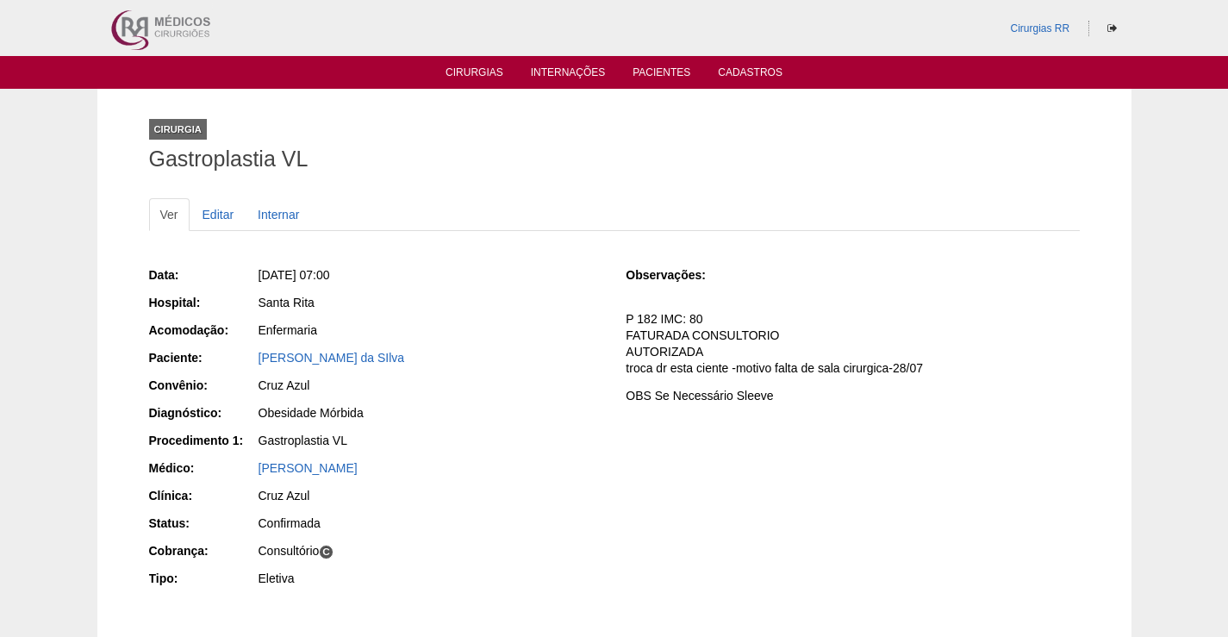
drag, startPoint x: 415, startPoint y: 349, endPoint x: 232, endPoint y: 373, distance: 184.3
click at [232, 372] on div "Data: Qua, 27/08/2025 - 07:00 Hospital: Santa Rita Acomodação: Enfermaria Pacie…" at bounding box center [375, 428] width 453 height 337
copy div "Convênio:"
click at [477, 362] on div "[PERSON_NAME] da SIlva" at bounding box center [431, 357] width 344 height 17
drag, startPoint x: 415, startPoint y: 354, endPoint x: 253, endPoint y: 365, distance: 161.5
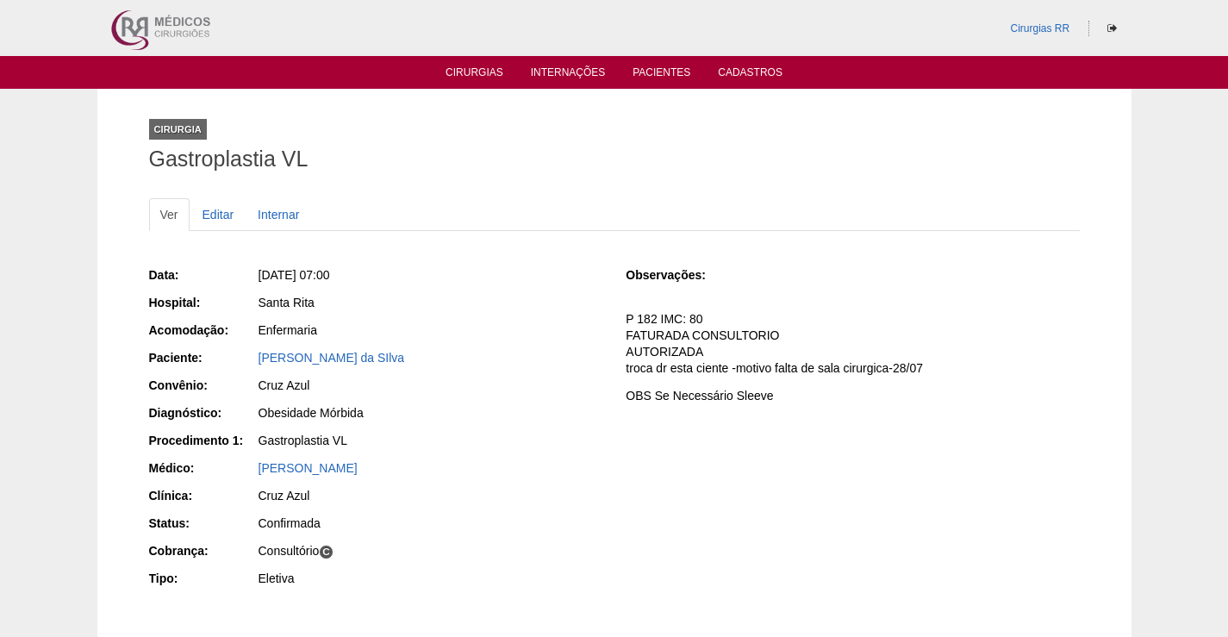
click at [253, 365] on div "Paciente: Claudia Cordeiro da SIlva" at bounding box center [375, 360] width 453 height 22
copy div "Paciente: Claudia Cordeiro da SIlva"
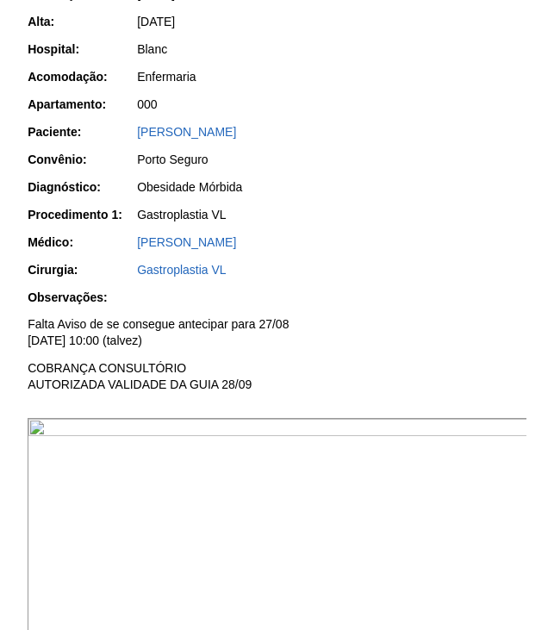
scroll to position [172, 0]
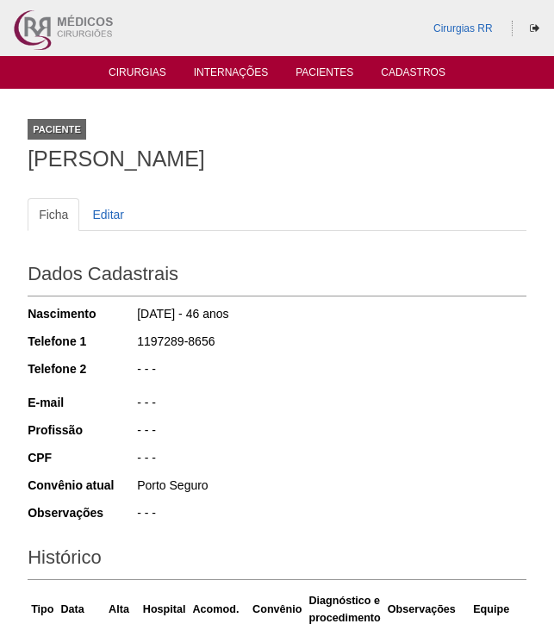
scroll to position [515, 0]
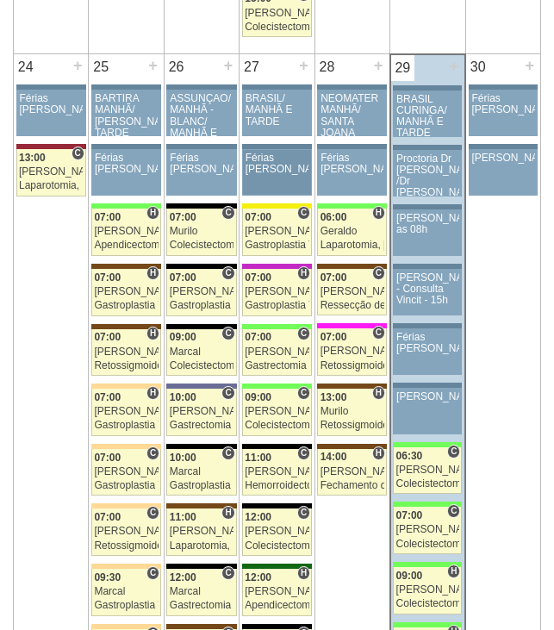
scroll to position [3795, 0]
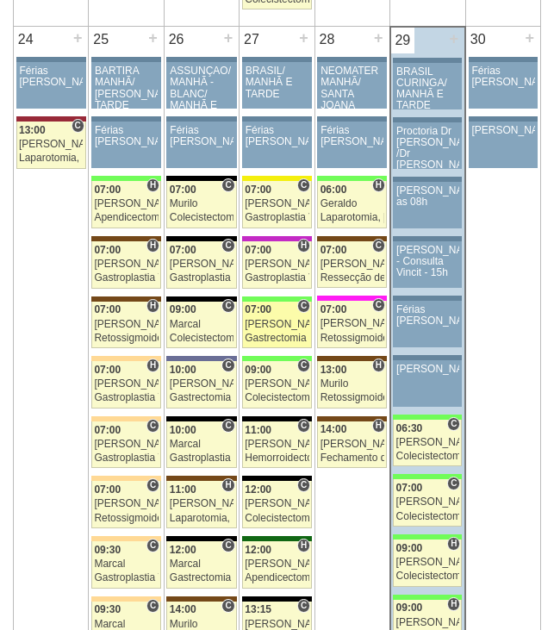
click at [283, 317] on link "88219 Felipe Rossi C 07:00 Felipe Rossi Gastrectomia Vertical Hospital Brasil R…" at bounding box center [277, 325] width 70 height 47
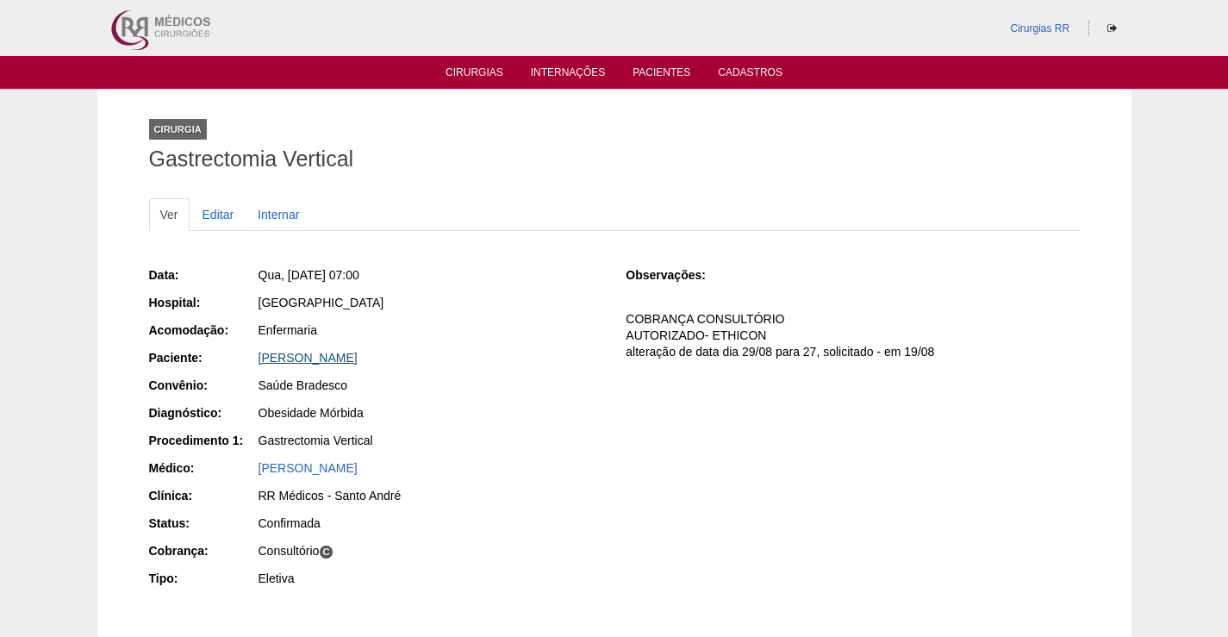
click at [344, 354] on link "[PERSON_NAME]" at bounding box center [308, 358] width 99 height 14
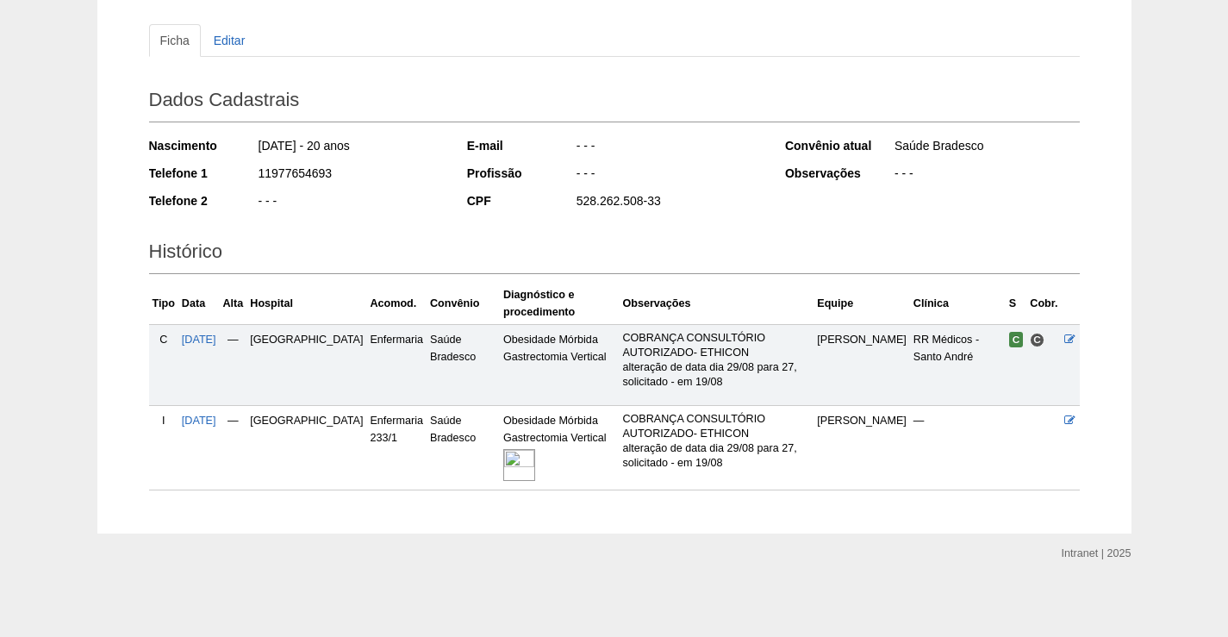
scroll to position [175, 0]
click at [503, 464] on img at bounding box center [519, 464] width 32 height 32
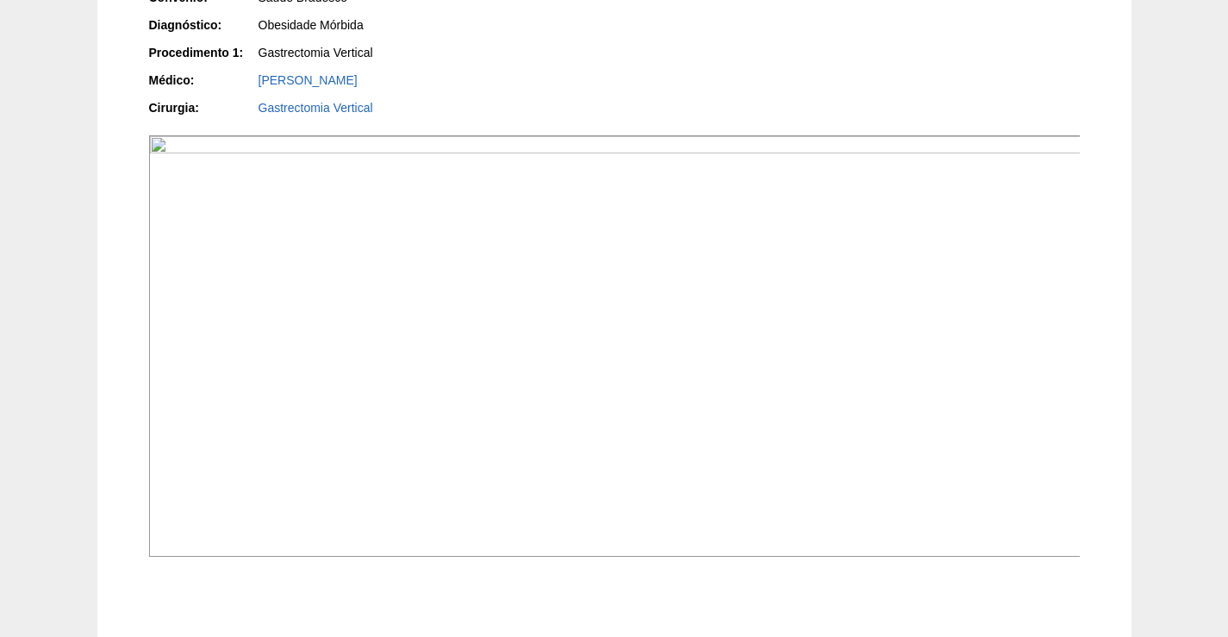
scroll to position [517, 0]
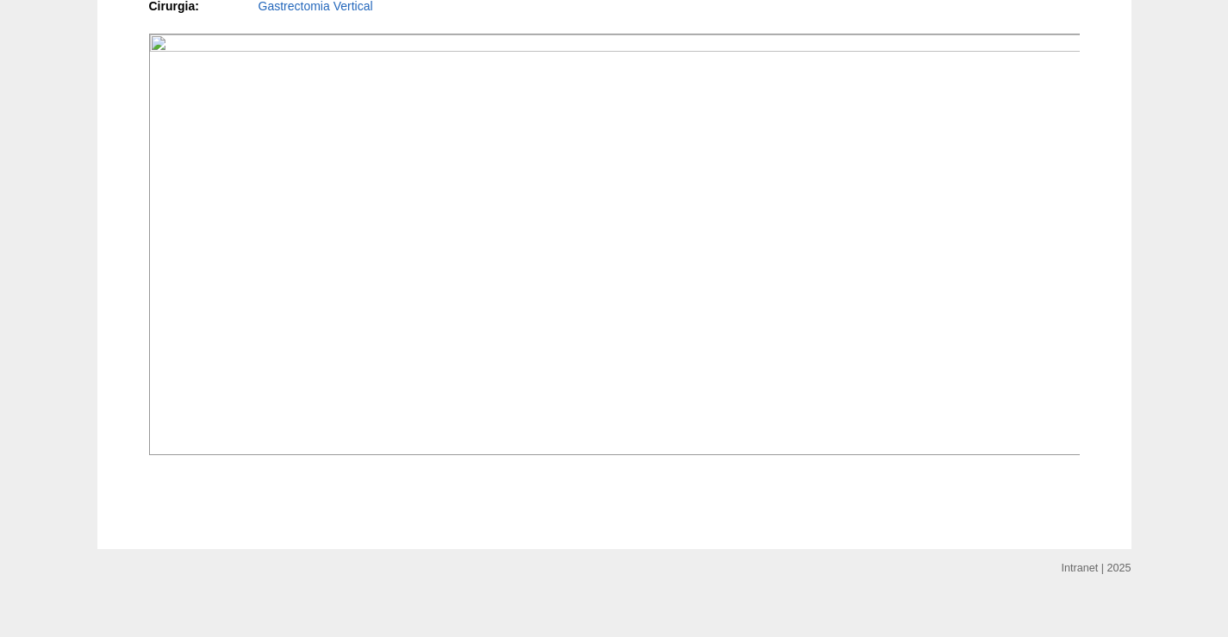
click at [759, 455] on img at bounding box center [615, 244] width 932 height 421
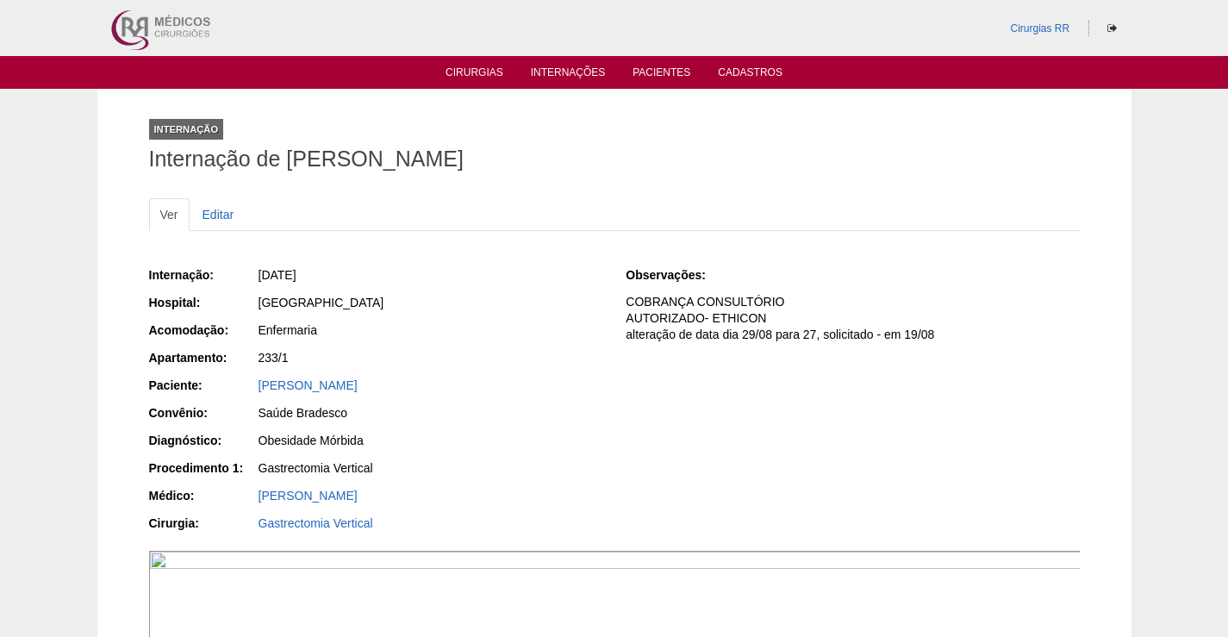
scroll to position [515, 0]
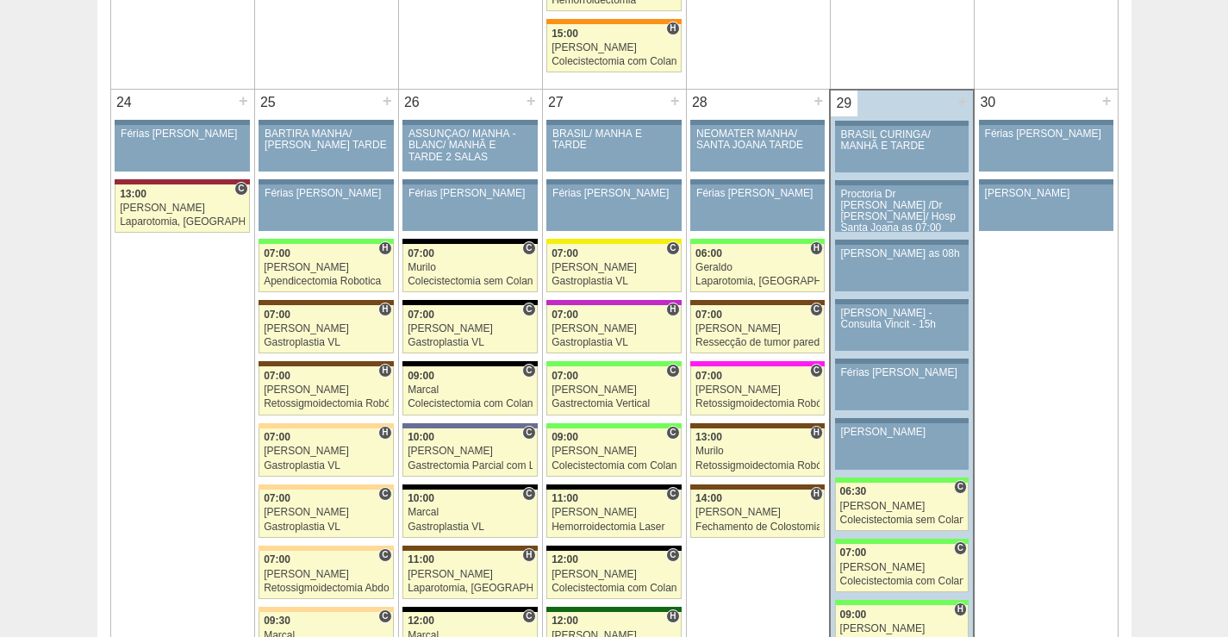
scroll to position [3792, 0]
click at [626, 391] on div "[PERSON_NAME]" at bounding box center [614, 389] width 125 height 11
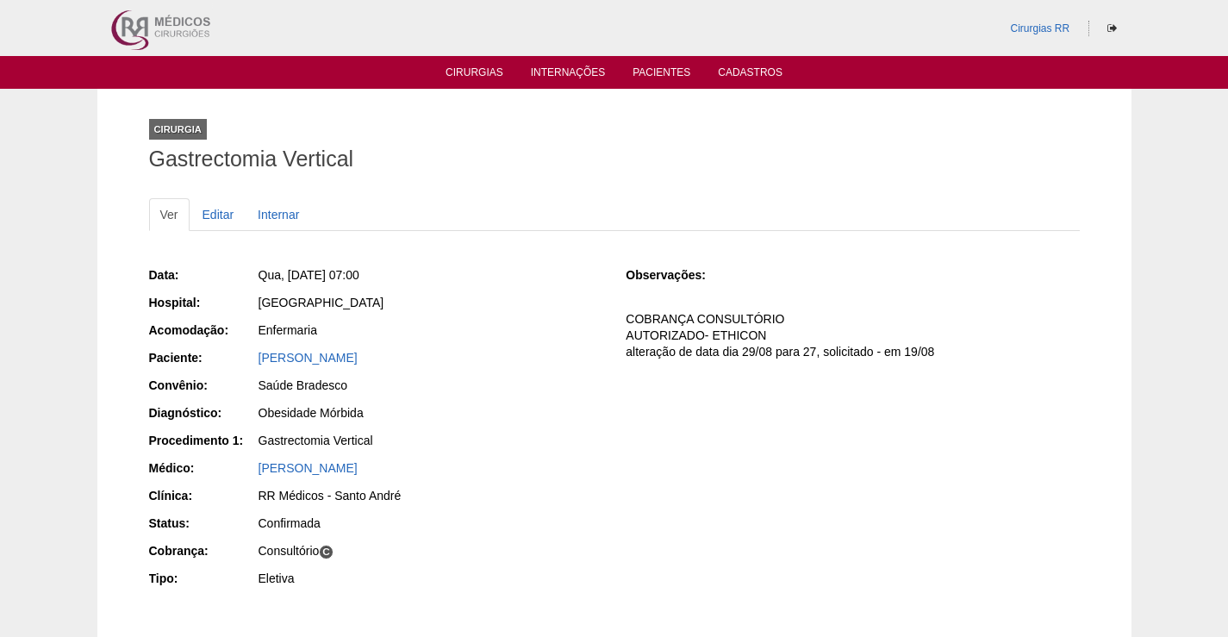
drag, startPoint x: 446, startPoint y: 357, endPoint x: 216, endPoint y: 356, distance: 230.1
click at [216, 356] on div "Paciente: [PERSON_NAME]" at bounding box center [375, 360] width 453 height 22
copy div "Paciente: [PERSON_NAME]"
click at [358, 359] on link "[PERSON_NAME]" at bounding box center [308, 358] width 99 height 14
drag, startPoint x: 448, startPoint y: 341, endPoint x: 309, endPoint y: 350, distance: 139.9
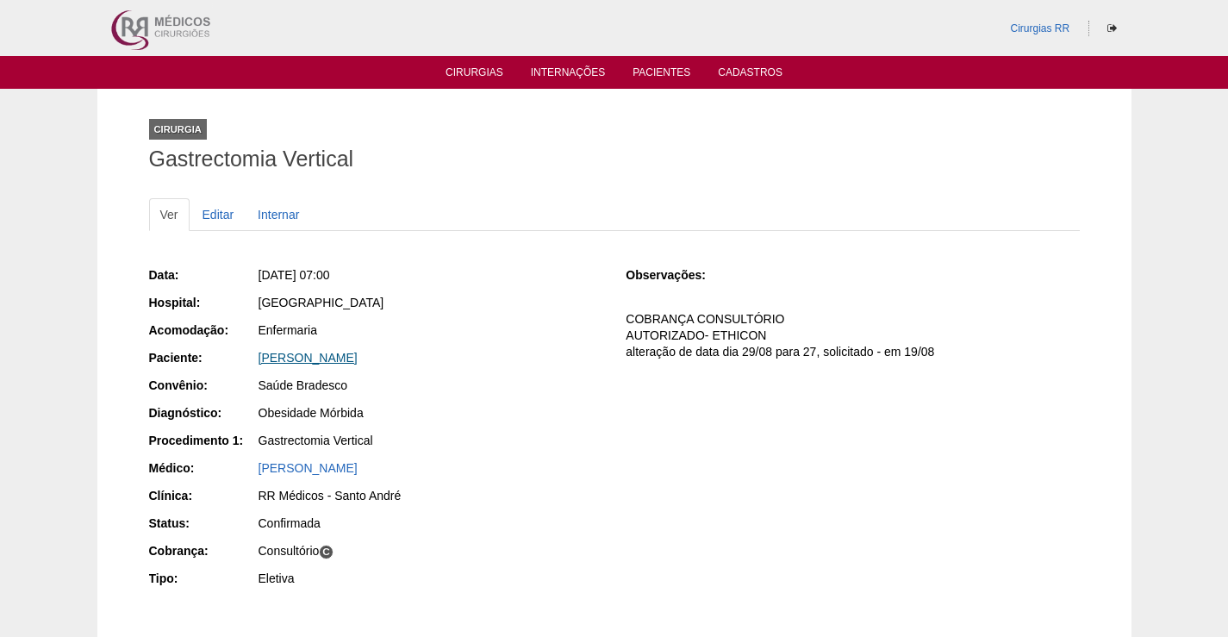
click at [286, 352] on div "Data: [DATE] 07:00 Hospital: [GEOGRAPHIC_DATA] Acomodação: Enfermaria Paciente:…" at bounding box center [375, 428] width 453 height 337
drag, startPoint x: 421, startPoint y: 309, endPoint x: 558, endPoint y: 370, distance: 149.7
click at [430, 315] on div "Data: [DATE] 07:00 Hospital: [GEOGRAPHIC_DATA] Acomodação: Enfermaria Paciente:…" at bounding box center [375, 428] width 453 height 337
drag, startPoint x: 458, startPoint y: 349, endPoint x: 442, endPoint y: 419, distance: 71.5
click at [240, 360] on div "Paciente: [PERSON_NAME]" at bounding box center [375, 360] width 453 height 22
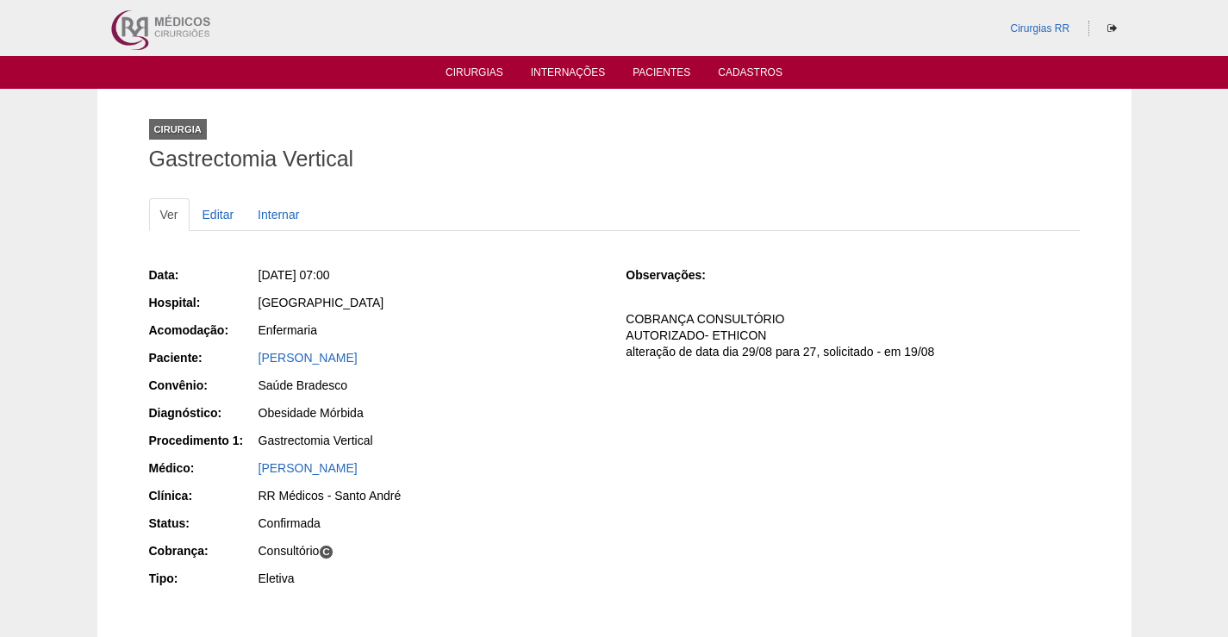
copy div "Paciente: [PERSON_NAME]"
click at [371, 343] on div "Data: [DATE] 07:00 Hospital: [GEOGRAPHIC_DATA] Acomodação: Enfermaria Paciente:…" at bounding box center [375, 428] width 453 height 337
click at [358, 357] on link "[PERSON_NAME]" at bounding box center [308, 358] width 99 height 14
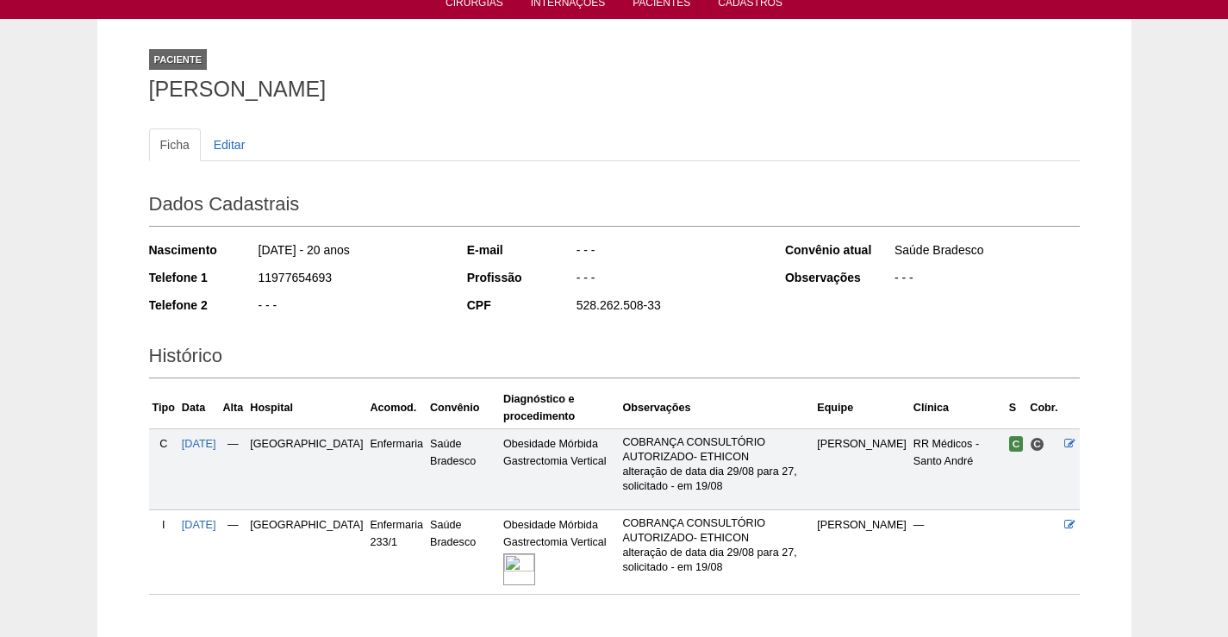
scroll to position [175, 0]
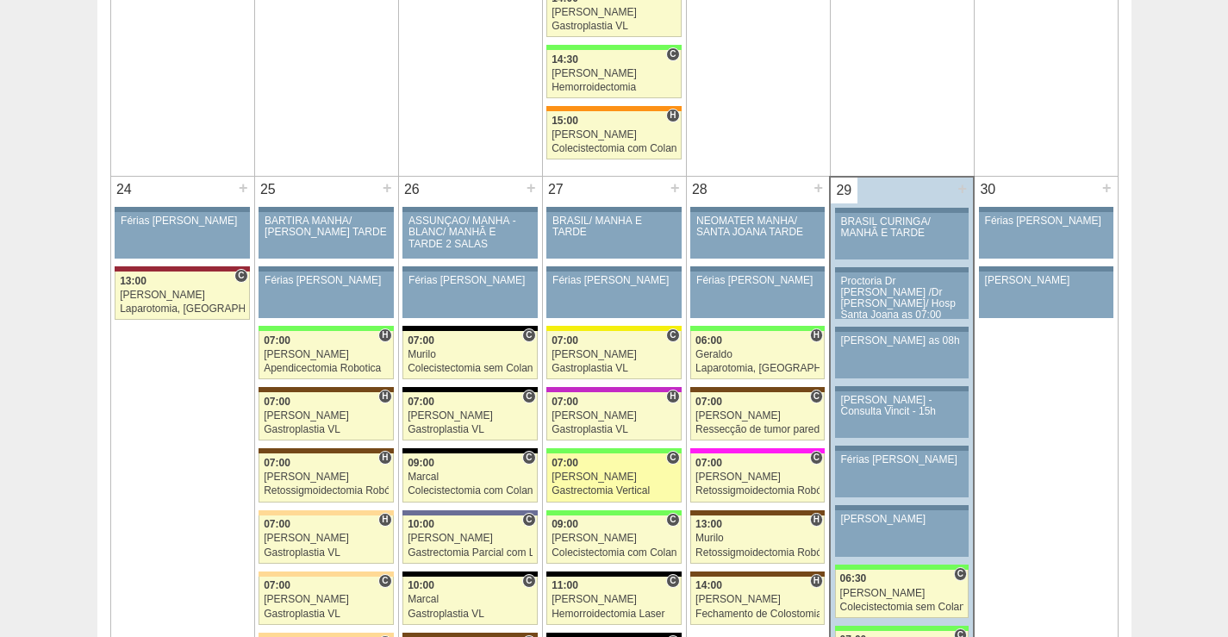
scroll to position [3706, 0]
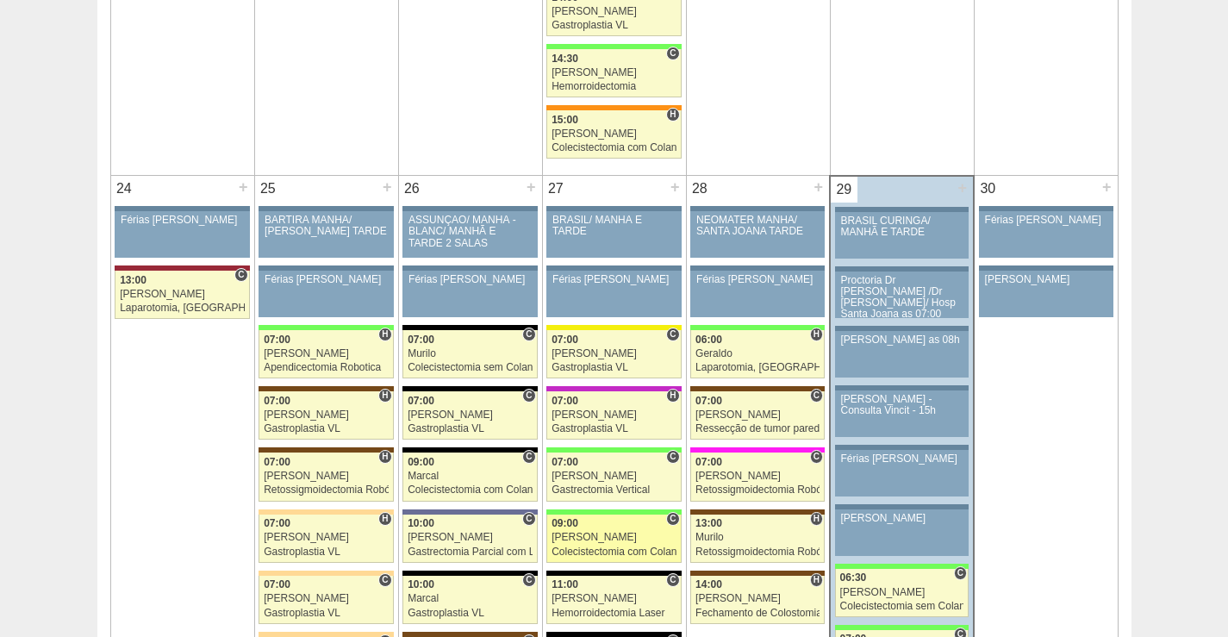
click at [629, 528] on div "09:00" at bounding box center [614, 523] width 125 height 11
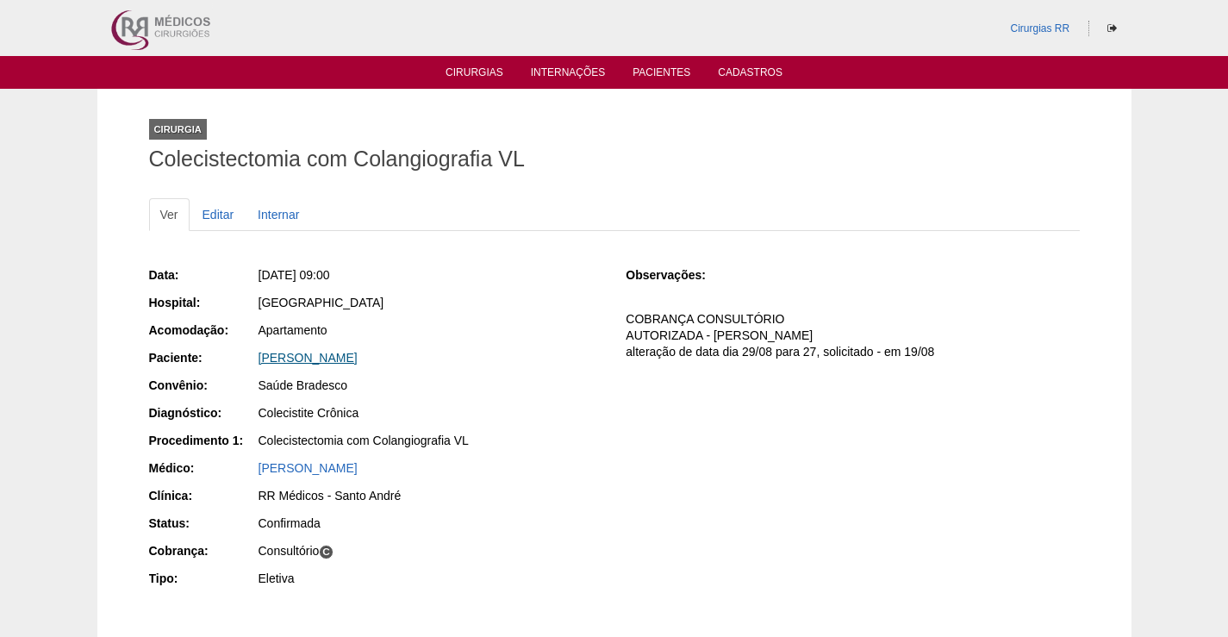
click at [358, 363] on link "[PERSON_NAME]" at bounding box center [308, 358] width 99 height 14
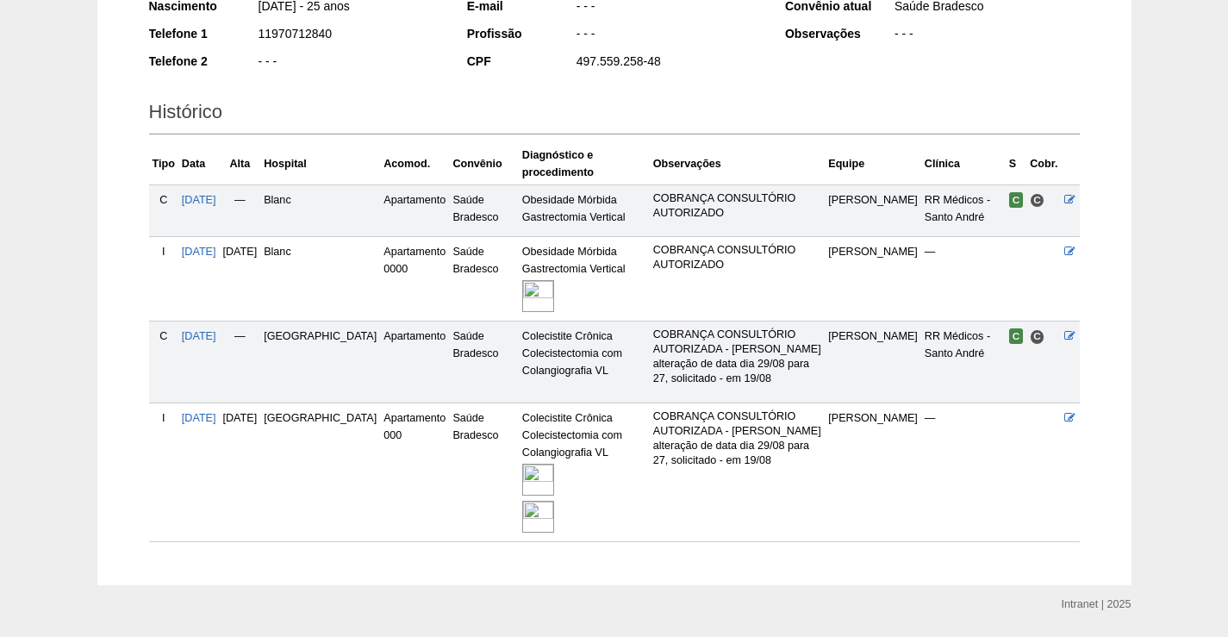
scroll to position [345, 0]
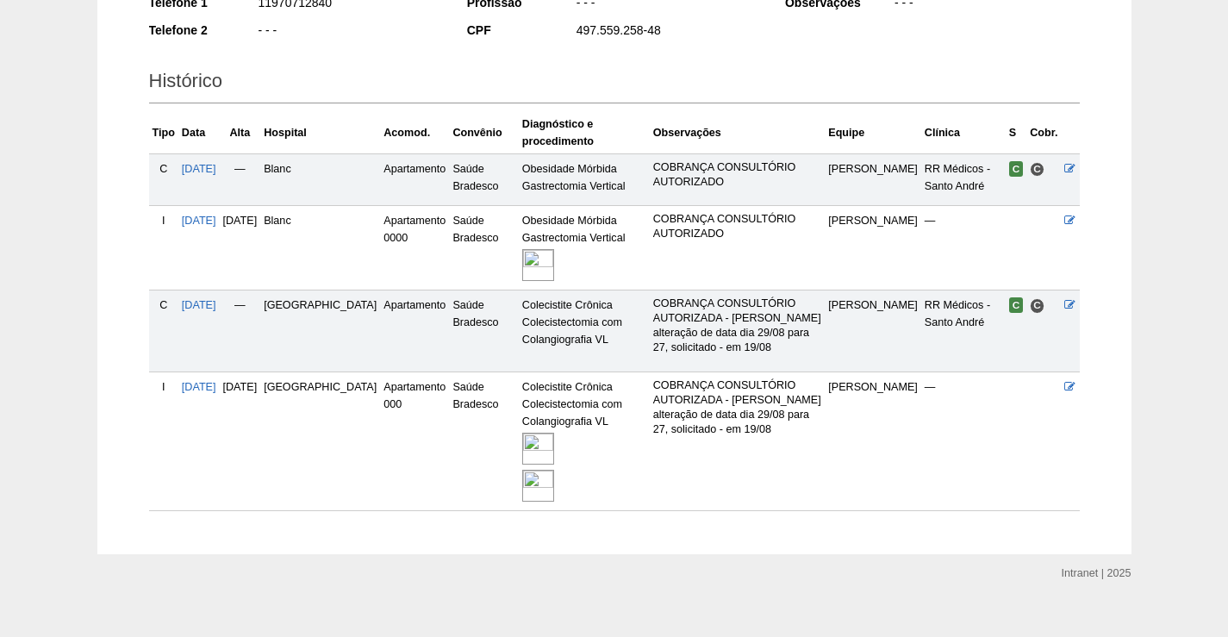
click at [522, 444] on img at bounding box center [538, 449] width 32 height 32
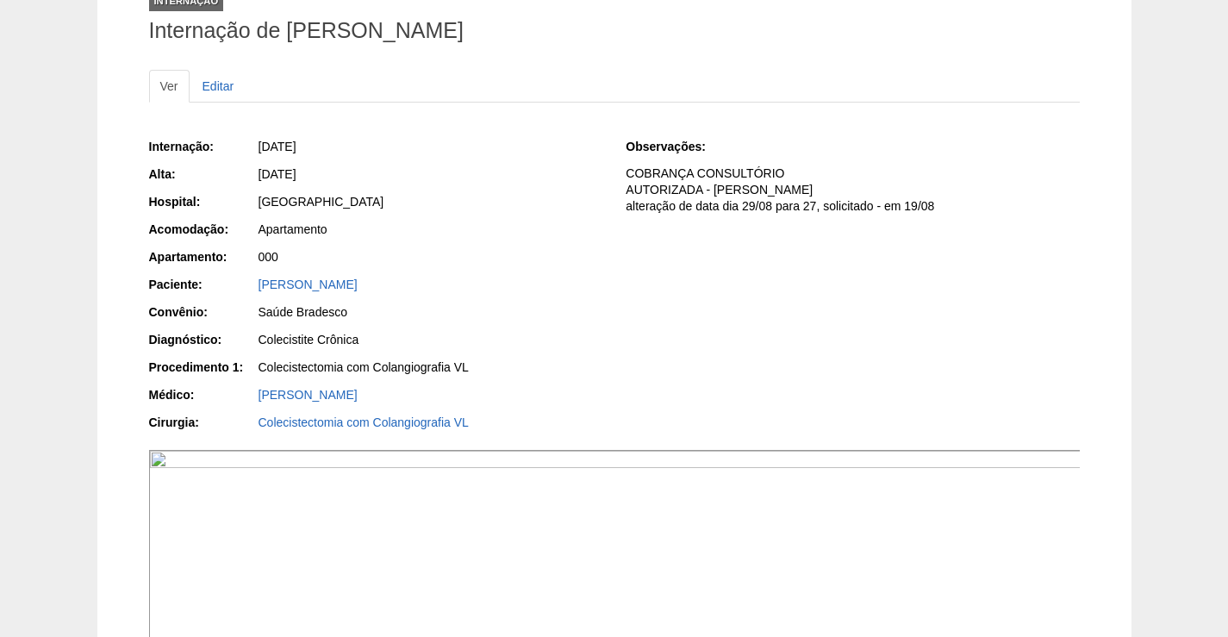
scroll to position [259, 0]
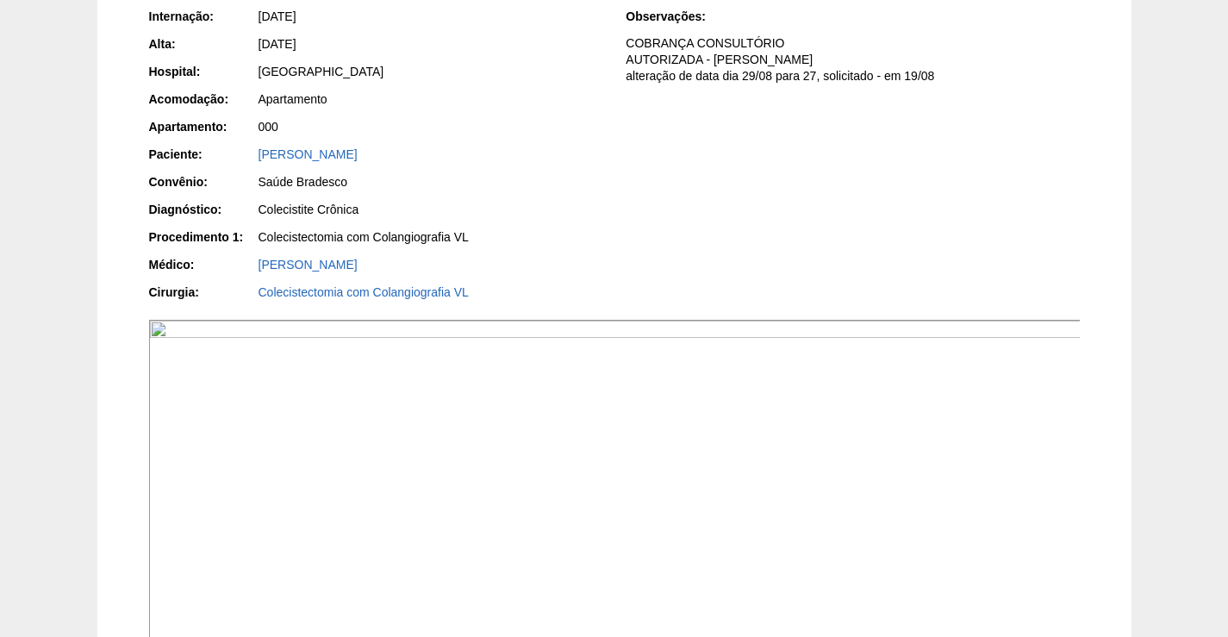
click at [813, 491] on img at bounding box center [615, 530] width 932 height 421
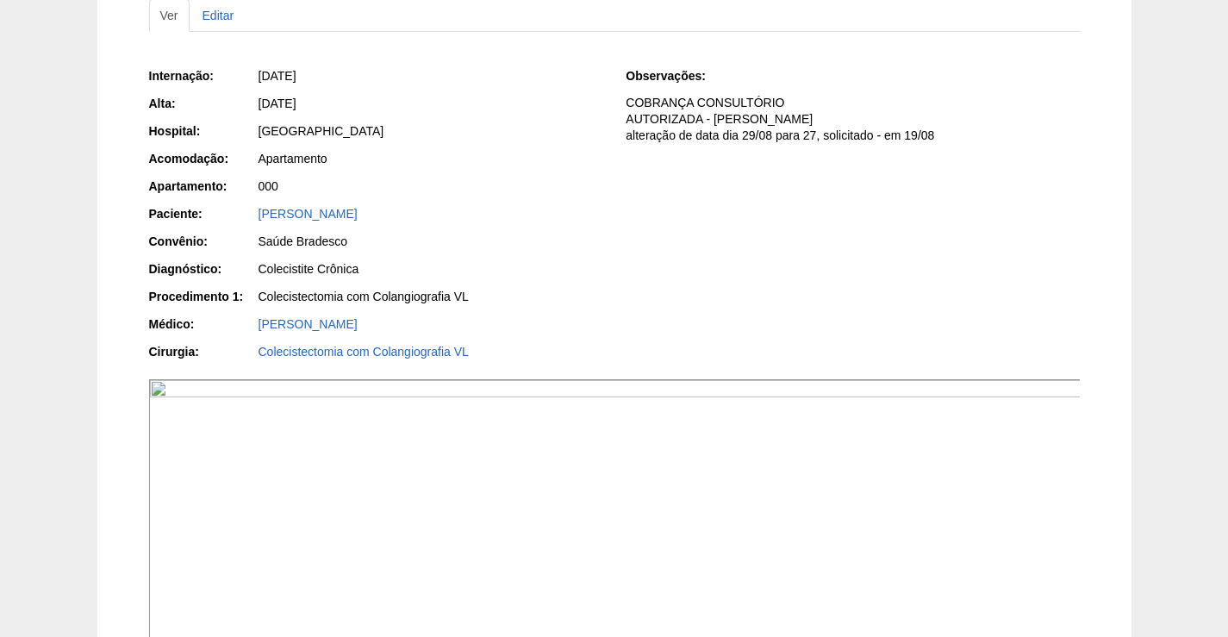
scroll to position [172, 0]
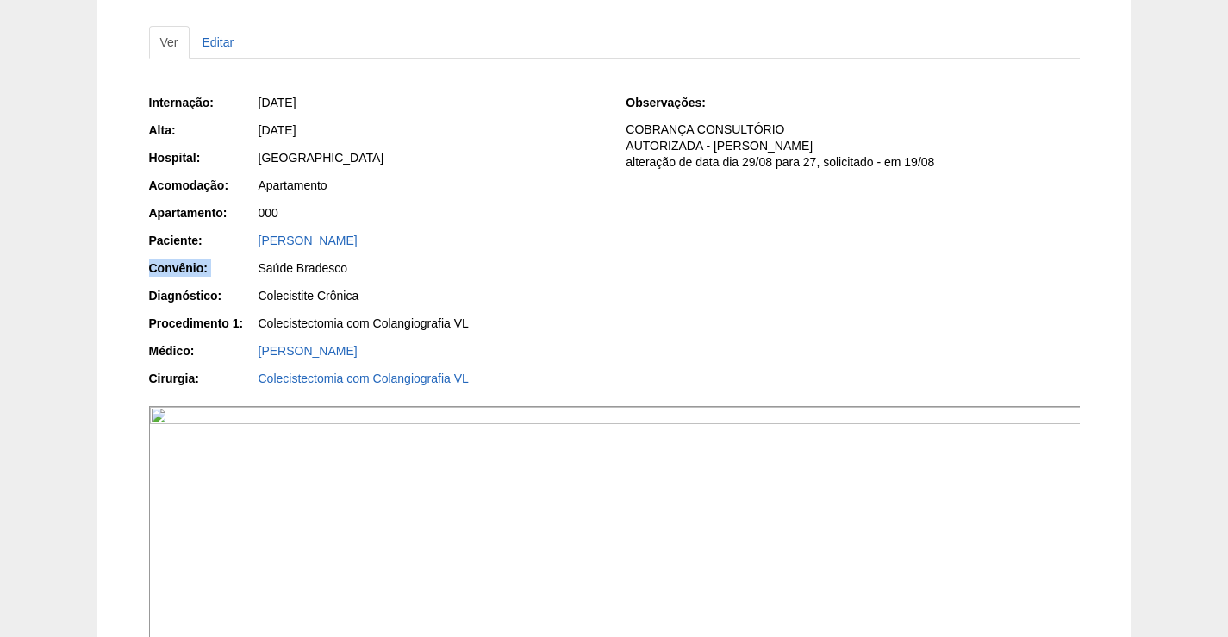
drag, startPoint x: 492, startPoint y: 242, endPoint x: 335, endPoint y: 244, distance: 156.9
click at [259, 253] on div "Internação: [DATE] [GEOGRAPHIC_DATA]: [DATE] Hospital: [GEOGRAPHIC_DATA] Acomod…" at bounding box center [375, 242] width 453 height 309
drag, startPoint x: 458, startPoint y: 178, endPoint x: 505, endPoint y: 240, distance: 78.1
click at [462, 182] on div "Apartamento" at bounding box center [431, 185] width 344 height 17
drag, startPoint x: 491, startPoint y: 243, endPoint x: 230, endPoint y: 246, distance: 261.1
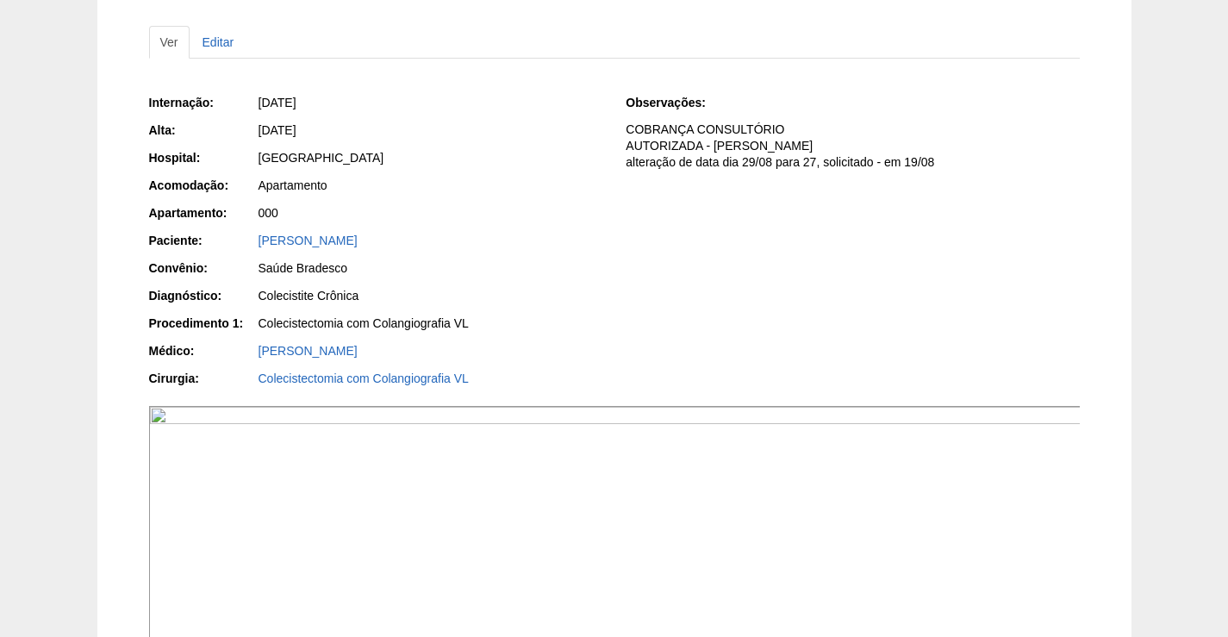
click at [230, 246] on div "Paciente: [PERSON_NAME]" at bounding box center [375, 243] width 453 height 22
copy div "Paciente: [PERSON_NAME]"
